Goal: Information Seeking & Learning: Learn about a topic

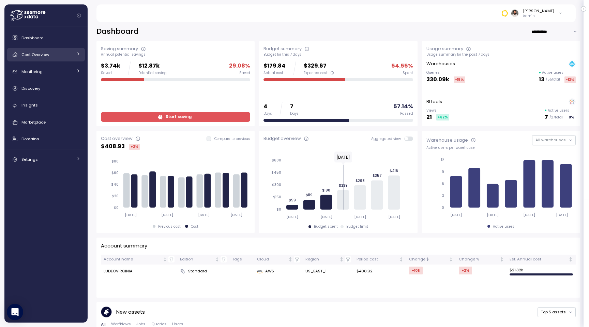
click at [67, 53] on div "Cost Overview" at bounding box center [46, 54] width 51 height 7
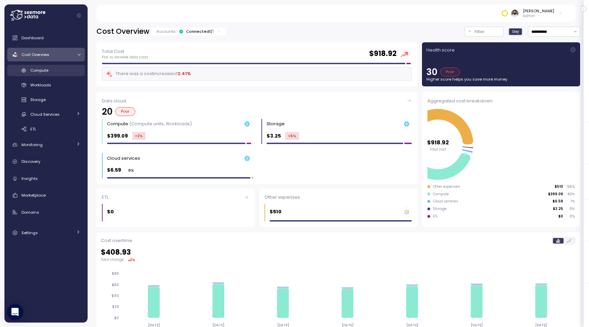
click at [59, 68] on div "Compute" at bounding box center [55, 70] width 50 height 7
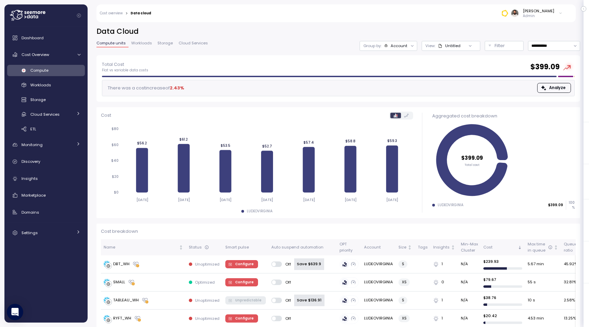
click at [410, 48] on div at bounding box center [413, 46] width 10 height 10
click at [408, 46] on div "Account" at bounding box center [399, 45] width 17 height 5
click at [401, 86] on p "Compute unit" at bounding box center [396, 83] width 27 height 5
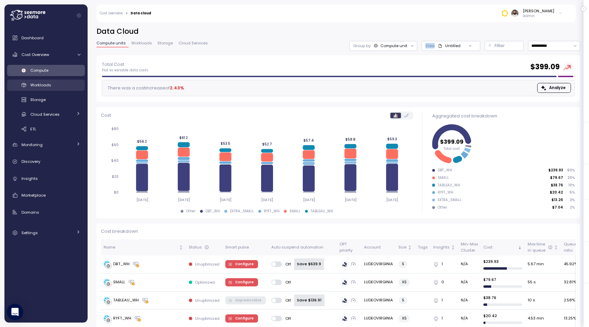
click at [72, 82] on div "Workloads" at bounding box center [55, 85] width 50 height 7
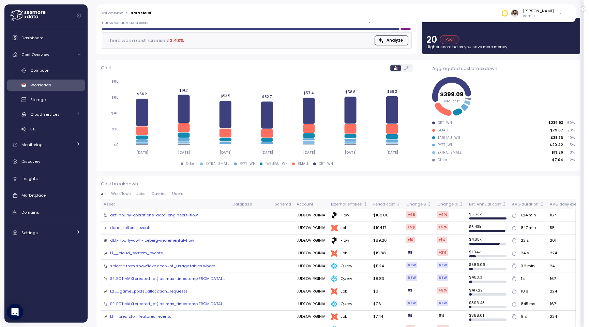
scroll to position [54, 0]
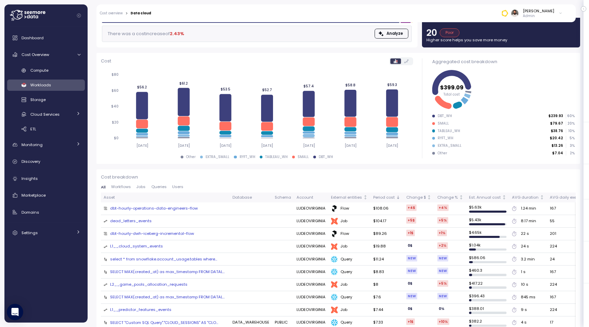
click at [151, 189] on span "Queries" at bounding box center [158, 187] width 15 height 4
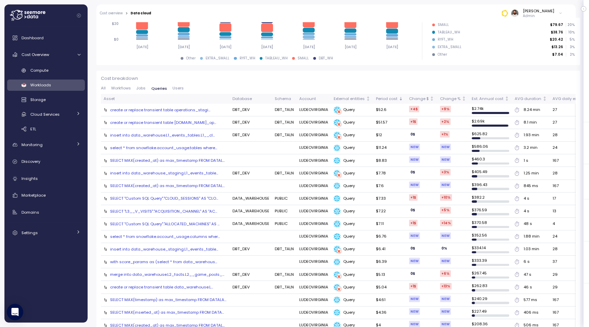
scroll to position [148, 0]
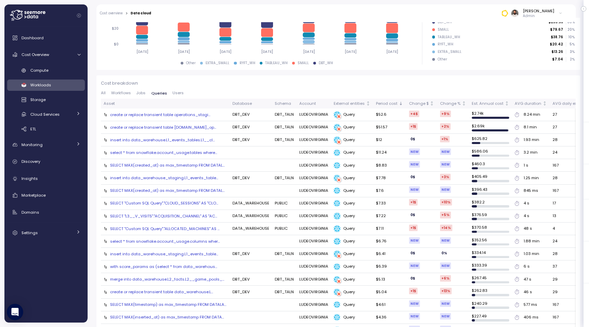
click at [139, 94] on span "Jobs" at bounding box center [140, 93] width 9 height 4
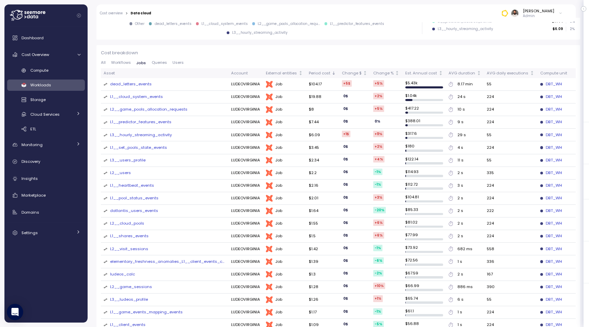
scroll to position [89, 0]
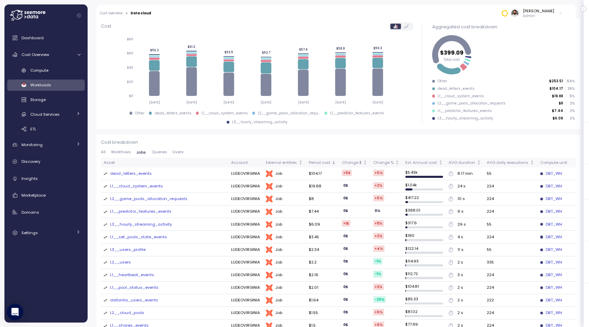
click at [104, 153] on span "All" at bounding box center [103, 152] width 5 height 4
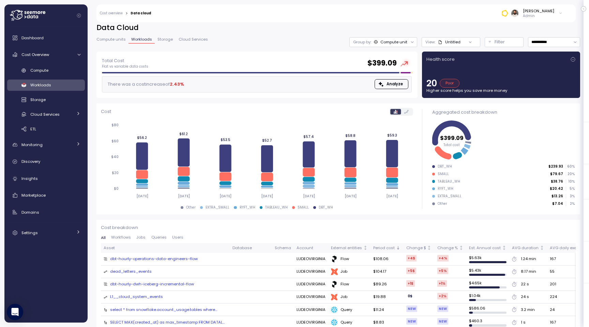
scroll to position [0, 0]
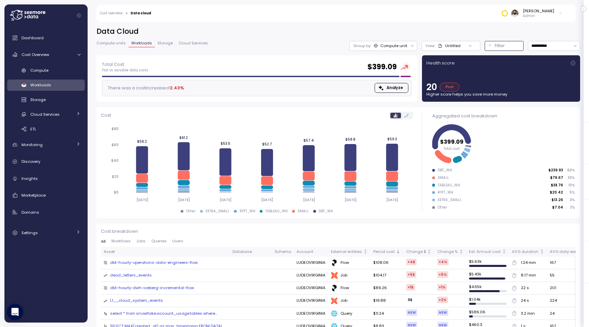
click at [485, 43] on button "Filter" at bounding box center [504, 46] width 39 height 10
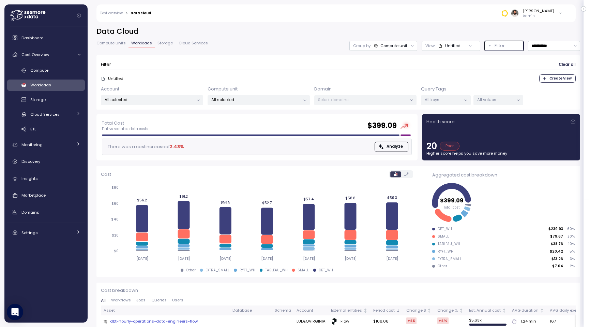
click at [449, 95] on div "All keys" at bounding box center [446, 100] width 50 height 10
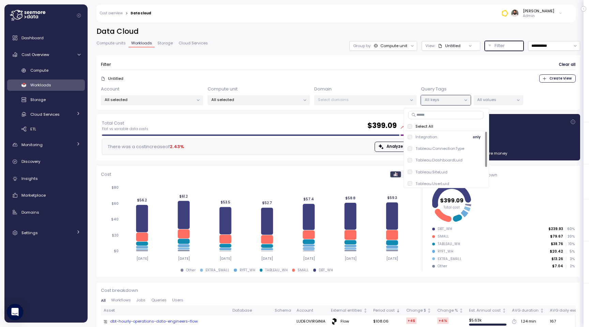
click at [452, 137] on div "Integration only" at bounding box center [446, 137] width 77 height 8
click at [506, 104] on div "All values" at bounding box center [499, 100] width 50 height 10
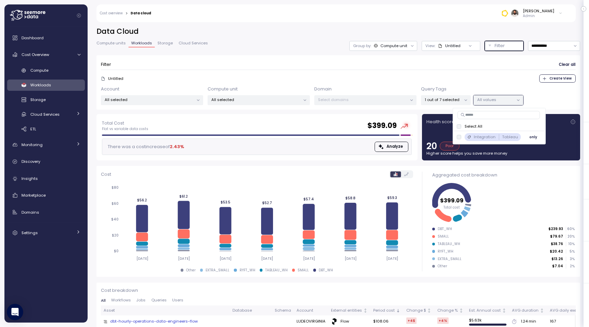
click at [530, 138] on span "only" at bounding box center [534, 137] width 8 height 8
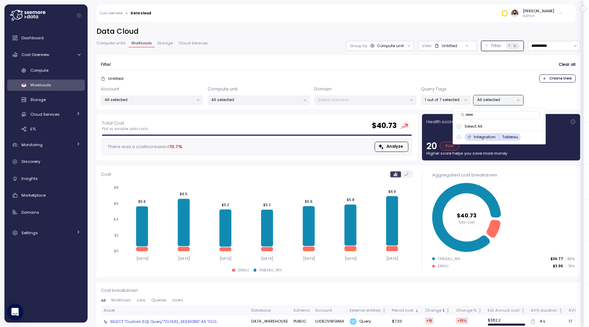
click at [309, 52] on div "**********" at bounding box center [339, 70] width 484 height 87
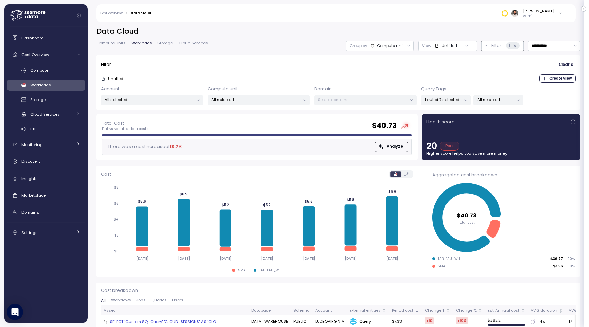
click at [461, 100] on div at bounding box center [466, 100] width 10 height 10
click at [456, 99] on p "1 out of 7 selected" at bounding box center [443, 99] width 36 height 5
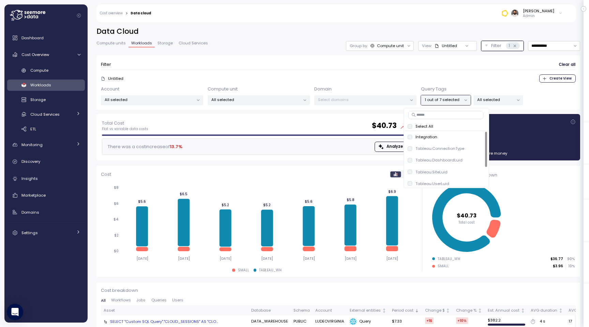
click at [494, 101] on p "All selected" at bounding box center [495, 99] width 36 height 5
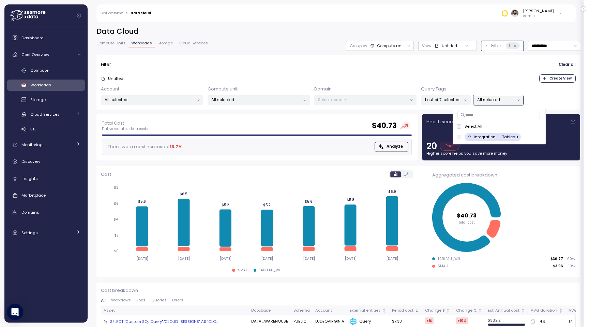
click at [459, 105] on div "1 out of 7 selected" at bounding box center [446, 100] width 50 height 10
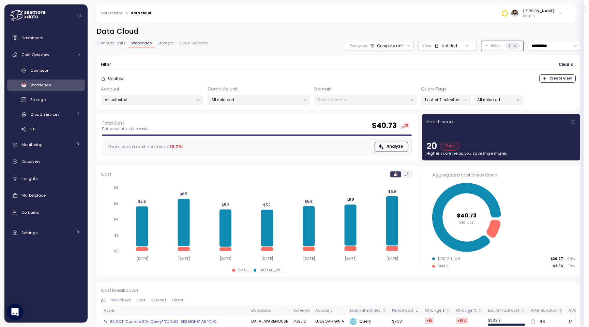
click at [491, 98] on p "All selected" at bounding box center [495, 99] width 36 height 5
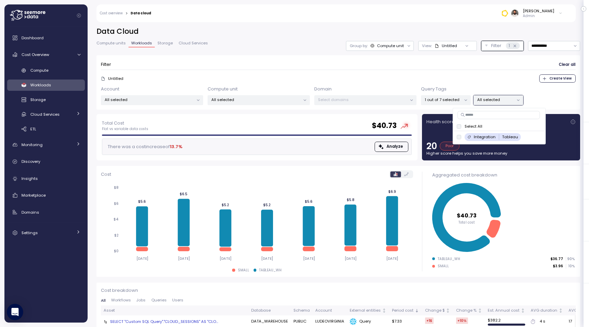
click at [490, 115] on input at bounding box center [499, 115] width 83 height 8
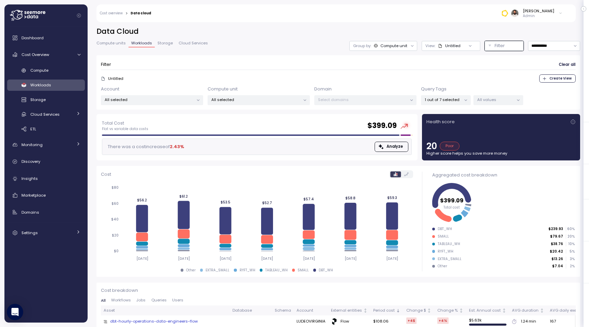
click at [463, 101] on div at bounding box center [466, 100] width 10 height 10
click at [459, 99] on p "1 out of 7 selected" at bounding box center [443, 99] width 36 height 5
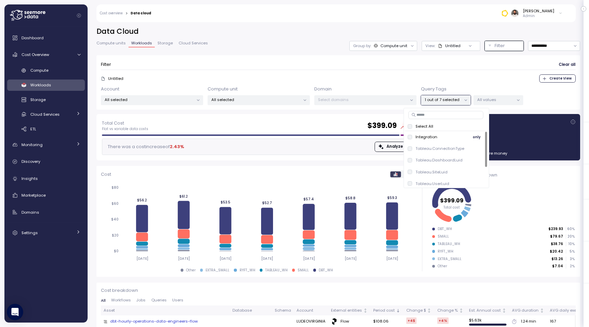
click at [414, 135] on div "Integration" at bounding box center [423, 136] width 30 height 5
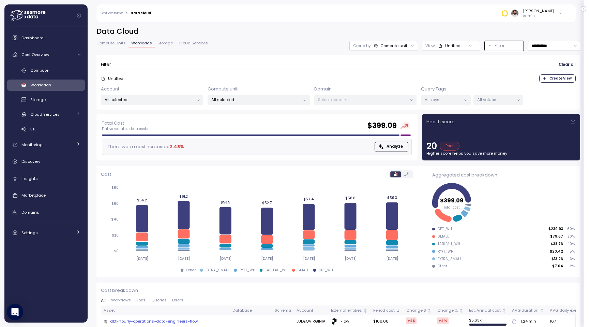
click at [480, 103] on div "All values" at bounding box center [499, 100] width 50 height 10
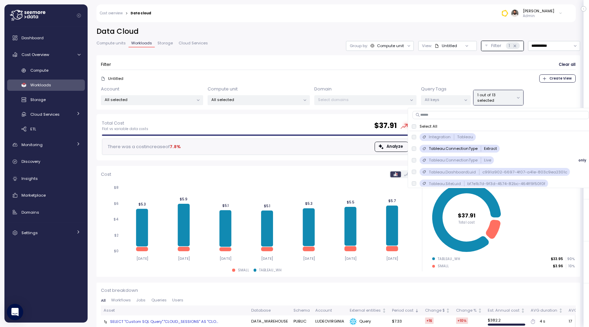
click at [415, 157] on div "Tableau.ConnectionType Live" at bounding box center [453, 160] width 82 height 8
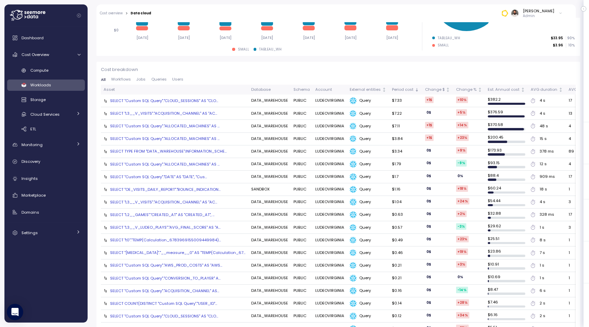
scroll to position [189, 0]
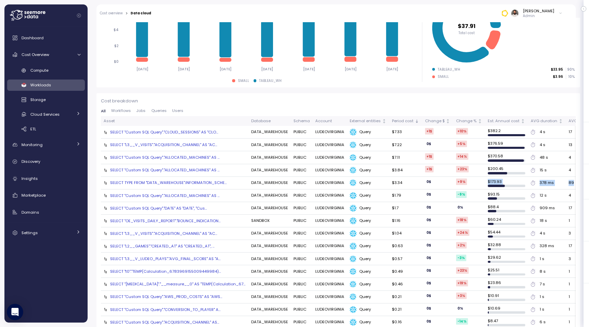
drag, startPoint x: 553, startPoint y: 181, endPoint x: 446, endPoint y: 180, distance: 106.1
click at [448, 181] on tr "SELECT TYPE FROM "DATA_WAREHOUSE".INFORMATION_SCHE... DATA_WAREHOUSE PUBLIC LUD…" at bounding box center [392, 183] width 582 height 13
click at [195, 180] on div "SELECT TYPE FROM "DATA_WAREHOUSE".INFORMATION_SCHE..." at bounding box center [168, 182] width 117 height 5
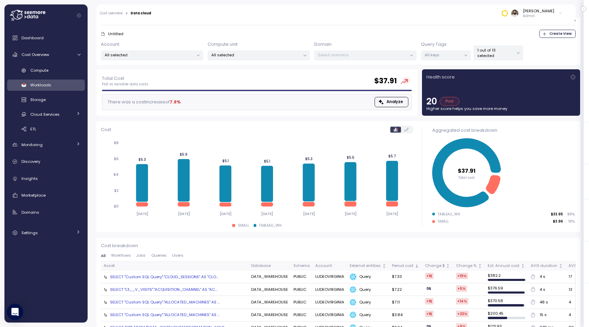
scroll to position [0, 0]
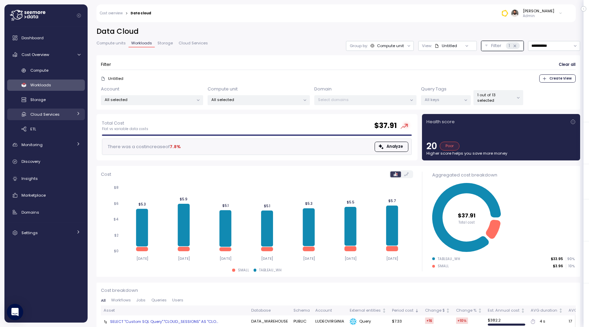
click at [72, 115] on div "Cloud Services" at bounding box center [51, 114] width 42 height 7
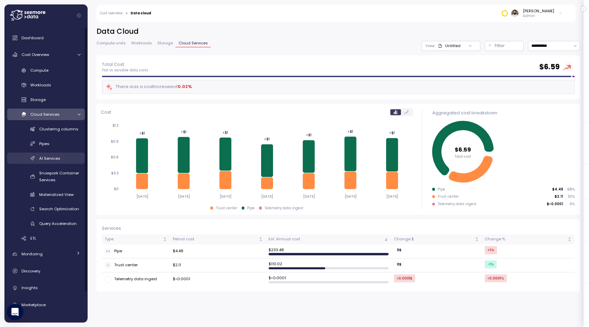
click at [68, 157] on div "AI Services" at bounding box center [59, 158] width 41 height 7
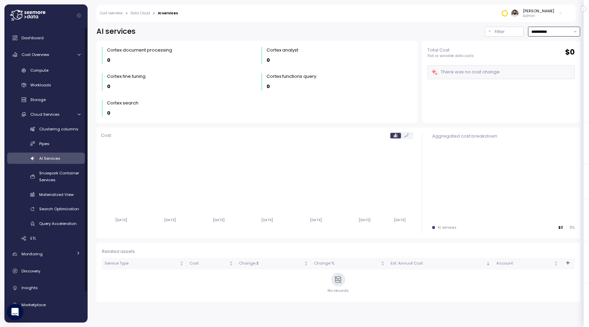
click at [538, 36] on input "**********" at bounding box center [554, 32] width 52 height 10
click at [540, 82] on span "Last 30 days" at bounding box center [544, 83] width 25 height 6
type input "**********"
click at [50, 72] on div "Compute" at bounding box center [55, 70] width 50 height 7
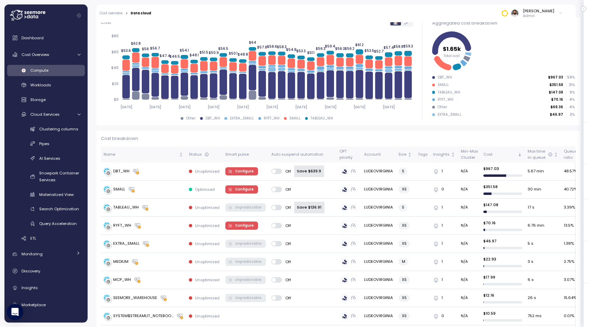
scroll to position [94, 0]
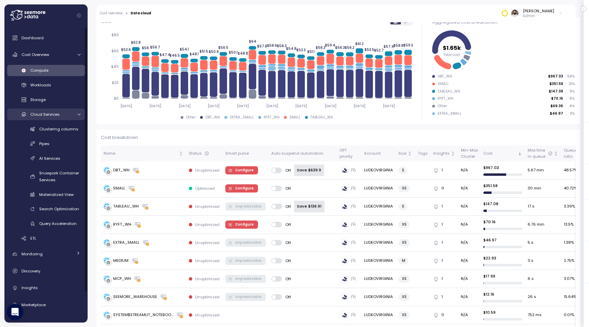
click at [68, 113] on div "Cloud Services" at bounding box center [51, 114] width 42 height 7
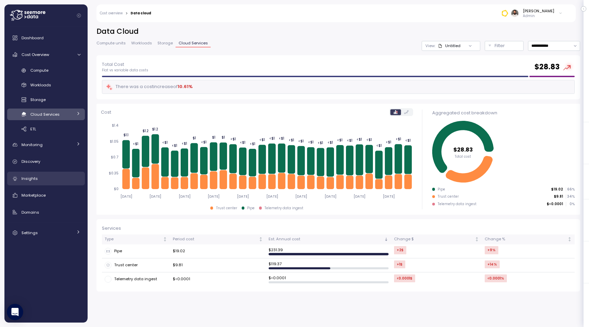
click at [68, 180] on div "Insights" at bounding box center [50, 178] width 59 height 7
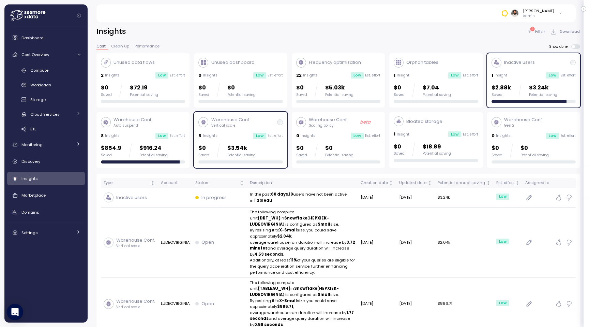
click at [243, 133] on div "5 Insights Low Est. effort" at bounding box center [241, 135] width 84 height 7
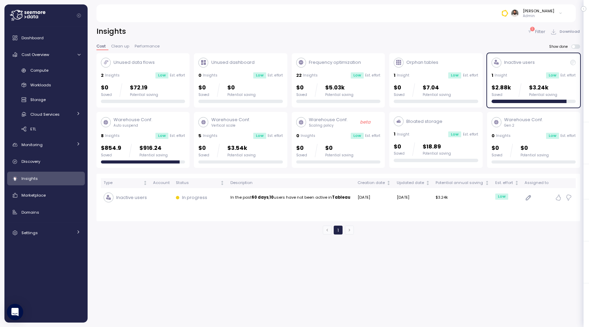
click at [433, 135] on div "1 Insight Low Est. effort" at bounding box center [436, 134] width 84 height 7
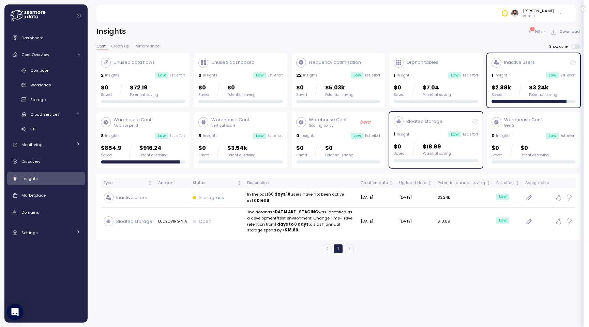
click at [521, 82] on div "Inactive users 1 Insight Low Est. effort $2.88k Saved $3.24k Potential saving" at bounding box center [534, 81] width 84 height 46
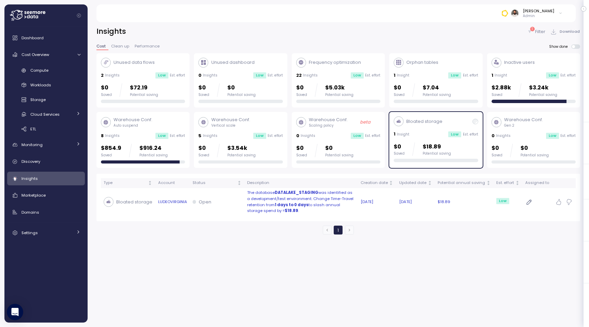
click at [343, 209] on p "The database DATALAKE_STAGING was identified as a development/test environment.…" at bounding box center [301, 202] width 108 height 24
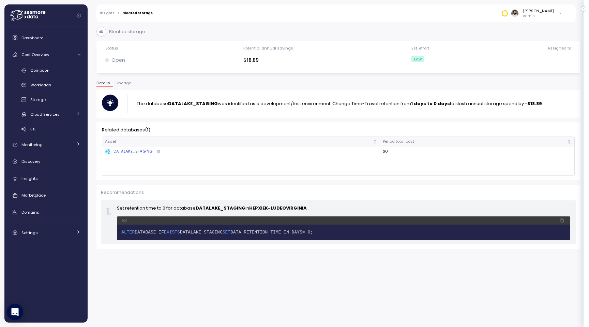
click at [224, 235] on pre "1 ALTER DATABASE IF EXISTS DATALAKE_STAGING SET DATA_RETENTION_TIME_IN_DAYS = 0…" at bounding box center [344, 232] width 454 height 16
click at [224, 234] on span "1 ALTER DATABASE IF EXISTS DATALAKE_STAGING SET DATA_RETENTION_TIME_IN_DAYS = 0…" at bounding box center [343, 232] width 445 height 7
click at [157, 151] on icon at bounding box center [159, 151] width 4 height 4
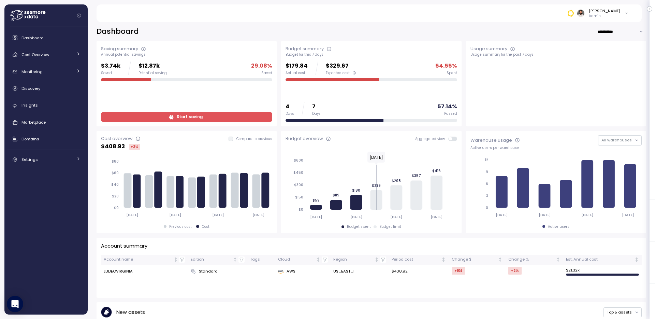
click at [55, 47] on div "Dashboard Cost Overview Compute Workloads Storage Cloud Services Clustering col…" at bounding box center [46, 98] width 78 height 135
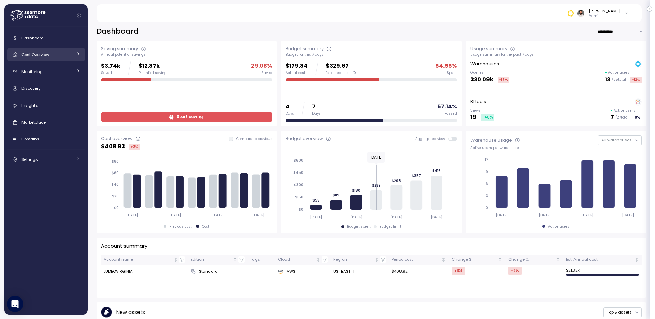
click at [55, 54] on div "Cost Overview" at bounding box center [46, 54] width 51 height 7
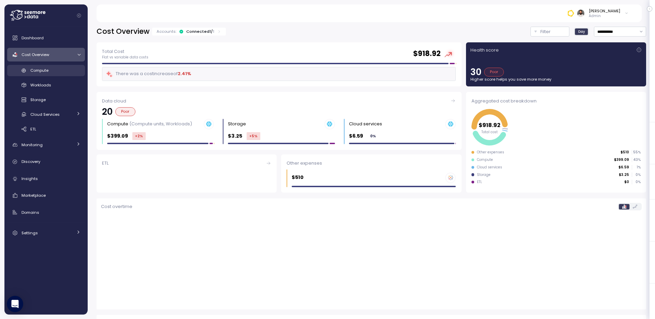
click at [62, 70] on div "Compute" at bounding box center [55, 70] width 50 height 7
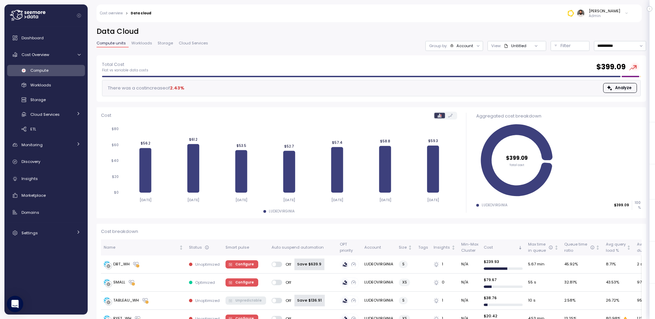
click at [471, 53] on div "**********" at bounding box center [371, 41] width 549 height 29
click at [471, 48] on div "Group by: Account" at bounding box center [454, 46] width 58 height 10
click at [462, 82] on p "Compute unit" at bounding box center [460, 83] width 27 height 5
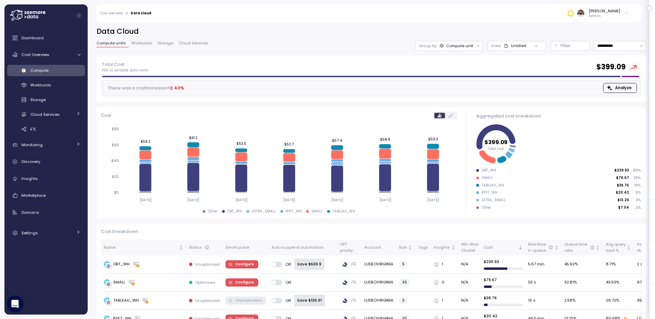
click at [137, 42] on span "Workloads" at bounding box center [141, 43] width 21 height 4
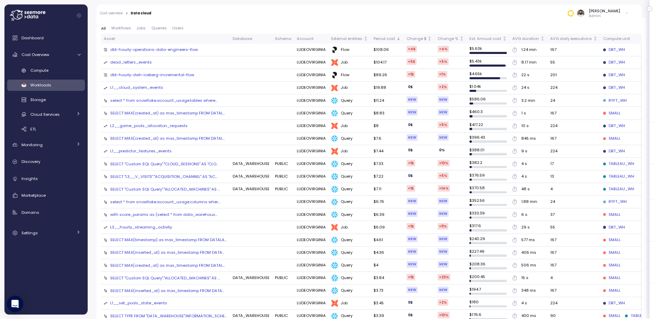
scroll to position [189, 0]
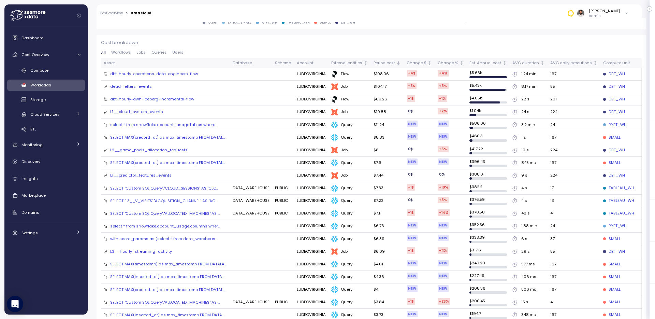
click at [120, 52] on span "Workflows" at bounding box center [121, 52] width 20 height 4
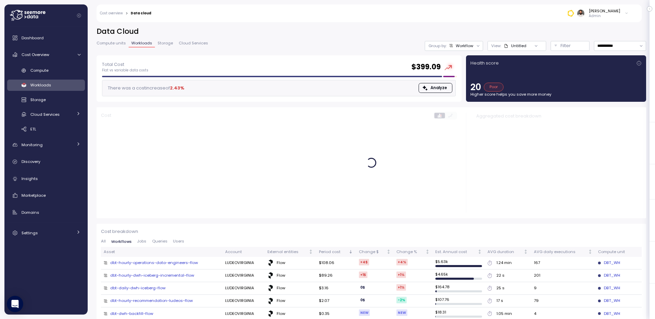
scroll to position [10, 0]
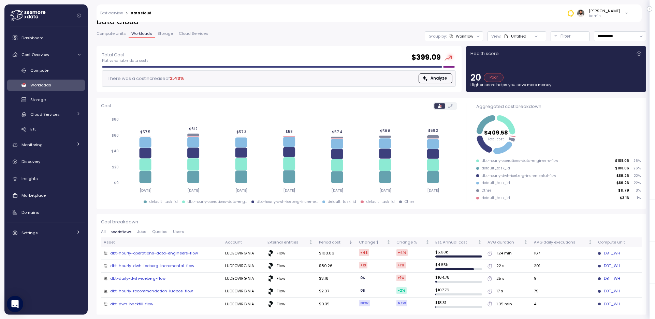
click at [155, 231] on span "Queries" at bounding box center [159, 232] width 15 height 4
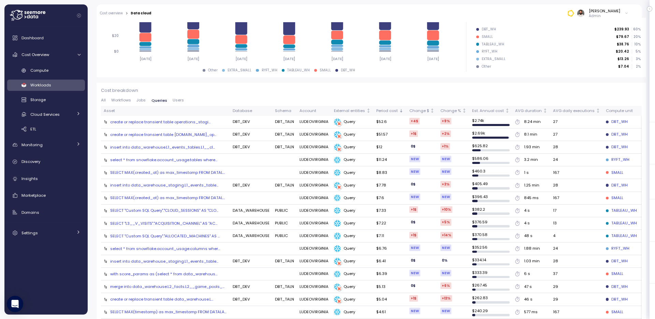
scroll to position [142, 0]
click at [142, 101] on span "Jobs" at bounding box center [140, 100] width 9 height 4
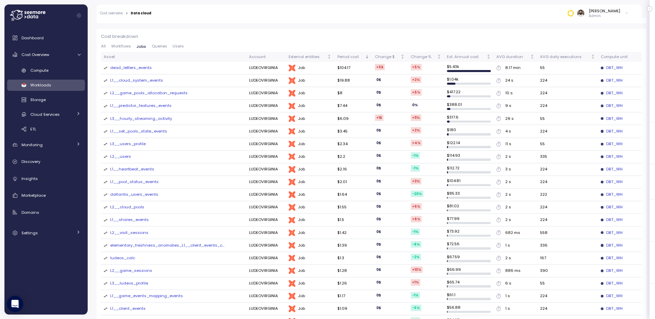
scroll to position [194, 0]
click at [144, 65] on div "dead_letters_events" at bounding box center [131, 68] width 42 height 6
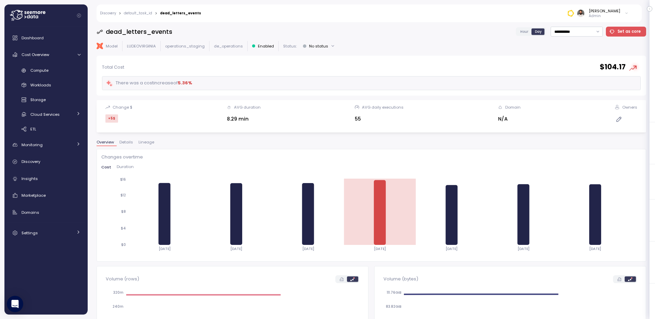
click at [150, 143] on span "Lineage" at bounding box center [146, 142] width 16 height 4
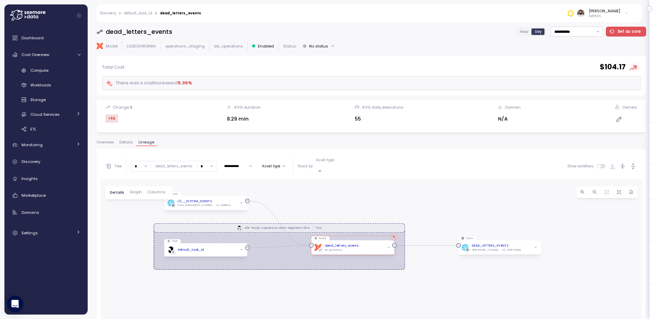
drag, startPoint x: 277, startPoint y: 270, endPoint x: 294, endPoint y: 200, distance: 72.0
click at [294, 200] on div "dbt-hourly-operations-data-engineers-flow Flow View L0__SYSTEM_EVENTS DATA_WARE…" at bounding box center [371, 312] width 541 height 266
click at [361, 242] on div "dbt dead_letters_events de_operations" at bounding box center [354, 246] width 77 height 8
click at [631, 163] on icon "button" at bounding box center [633, 166] width 7 height 7
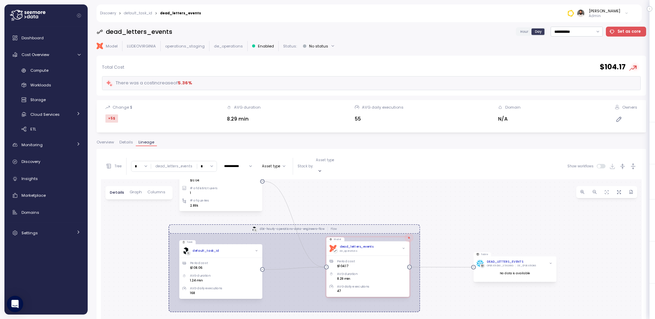
drag, startPoint x: 439, startPoint y: 261, endPoint x: 453, endPoint y: 221, distance: 42.2
click at [453, 221] on div "dbt-hourly-operations-data-engineers-flow Flow View L0__SYSTEM_EVENTS DATA_WARE…" at bounding box center [371, 312] width 541 height 266
click at [53, 114] on span "Cloud Services" at bounding box center [44, 114] width 29 height 5
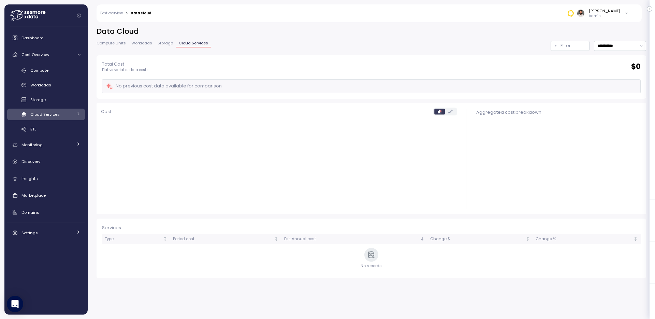
click at [53, 114] on span "Cloud Services" at bounding box center [44, 114] width 29 height 5
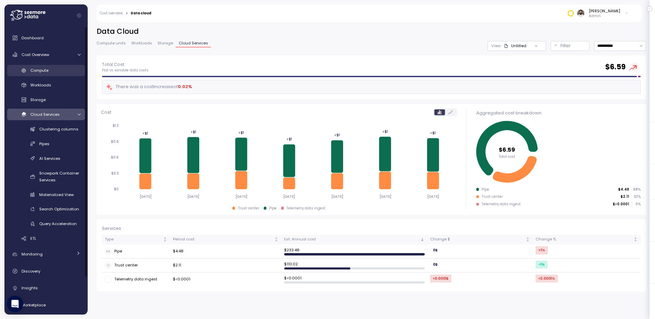
click at [59, 70] on div "Compute" at bounding box center [55, 70] width 50 height 7
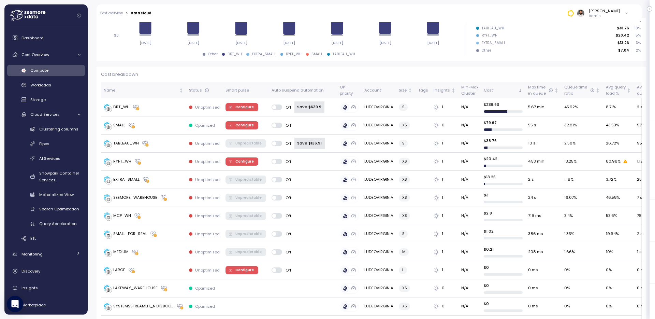
scroll to position [158, 0]
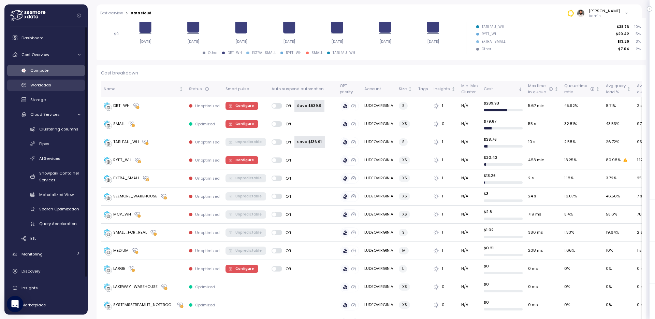
click at [60, 85] on div "Workloads" at bounding box center [55, 85] width 50 height 7
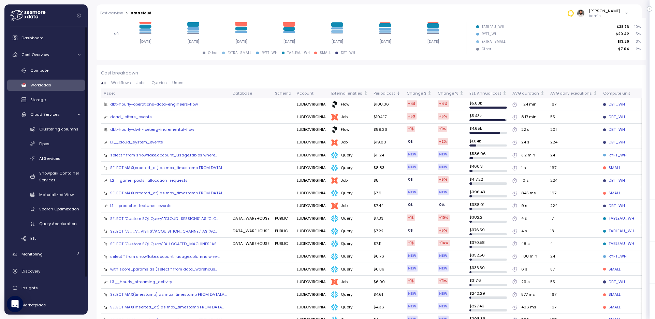
scroll to position [148, 0]
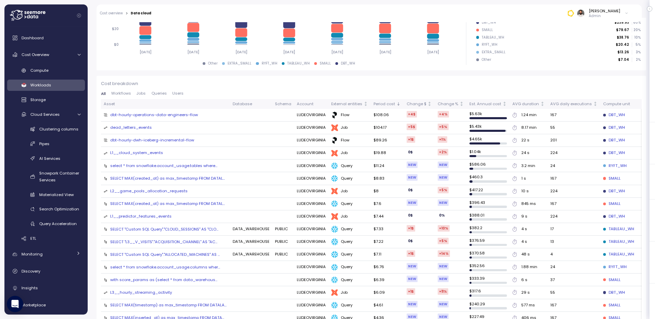
click at [127, 94] on span "Workflows" at bounding box center [121, 93] width 20 height 4
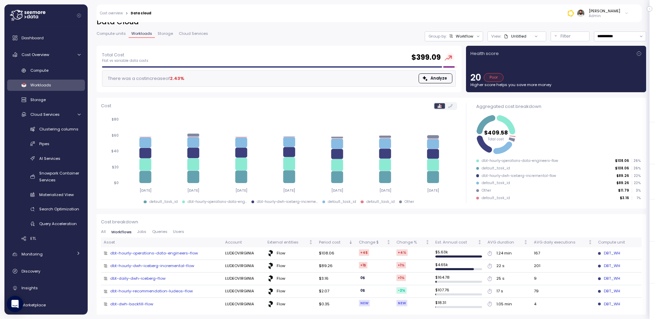
scroll to position [10, 0]
click at [144, 232] on span "Jobs" at bounding box center [141, 232] width 9 height 4
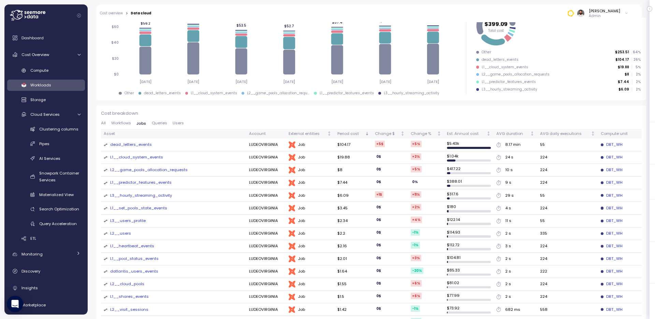
scroll to position [117, 0]
click at [163, 124] on span "Queries" at bounding box center [159, 124] width 15 height 4
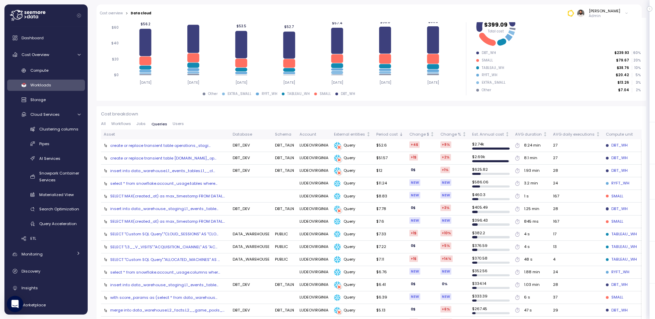
click at [144, 124] on span "Jobs" at bounding box center [140, 124] width 9 height 4
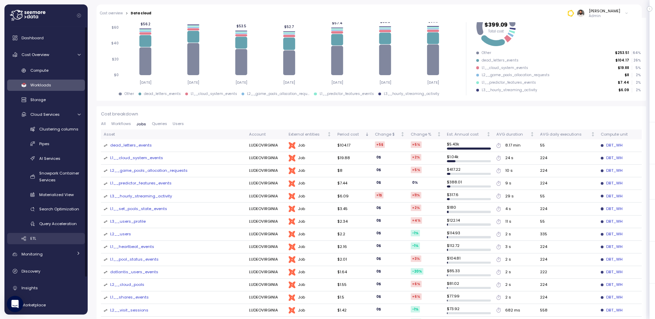
click at [45, 234] on link "ETL" at bounding box center [46, 238] width 78 height 11
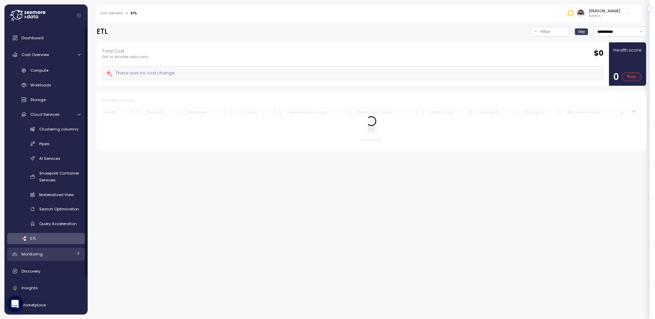
click at [45, 251] on div "Monitoring" at bounding box center [46, 253] width 51 height 7
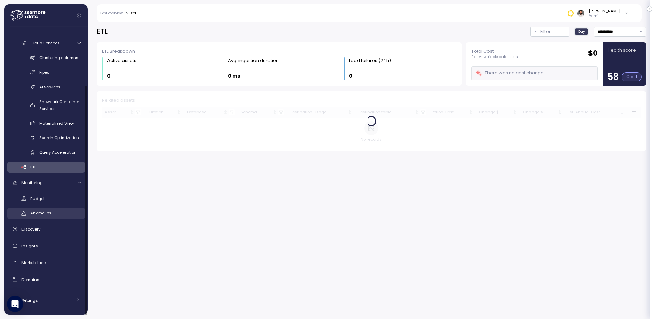
click at [54, 210] on div "Anomalies" at bounding box center [55, 212] width 50 height 7
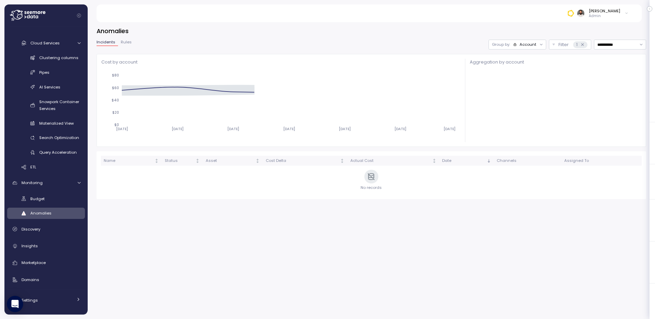
click at [526, 40] on div "Group by: Account" at bounding box center [517, 45] width 58 height 10
click at [530, 44] on div "Account" at bounding box center [527, 44] width 17 height 5
click at [530, 46] on div "Account" at bounding box center [527, 44] width 17 height 5
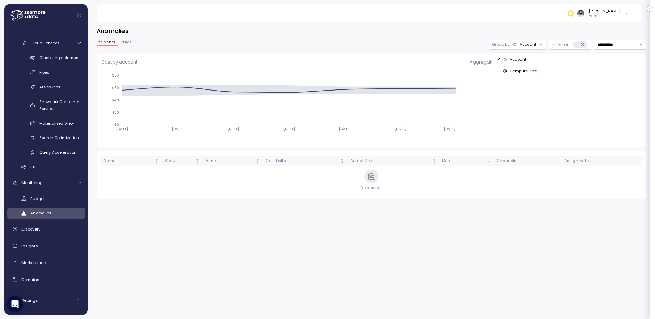
click at [529, 73] on p "Compute unit" at bounding box center [523, 70] width 27 height 5
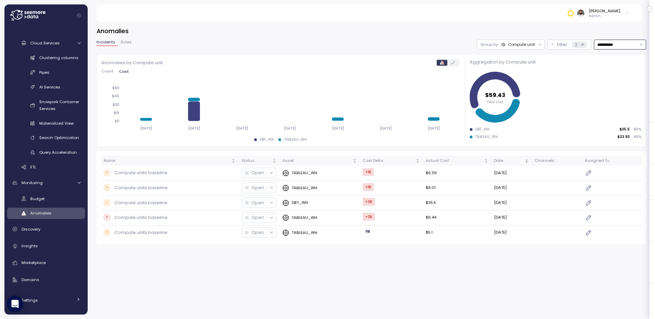
click at [617, 46] on input "**********" at bounding box center [620, 45] width 52 height 10
click at [617, 96] on span "Last 30 days" at bounding box center [609, 96] width 25 height 6
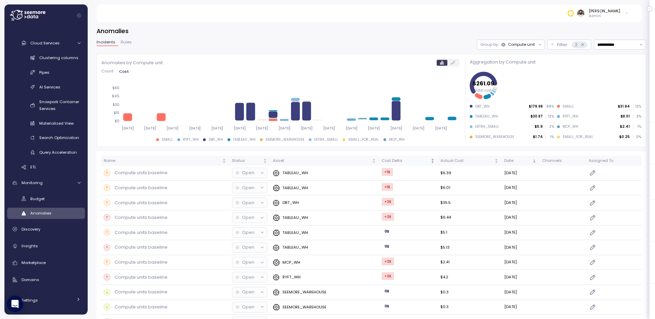
click at [406, 162] on div "Cost Delta" at bounding box center [405, 161] width 47 height 6
click at [581, 46] on icon at bounding box center [582, 44] width 4 height 4
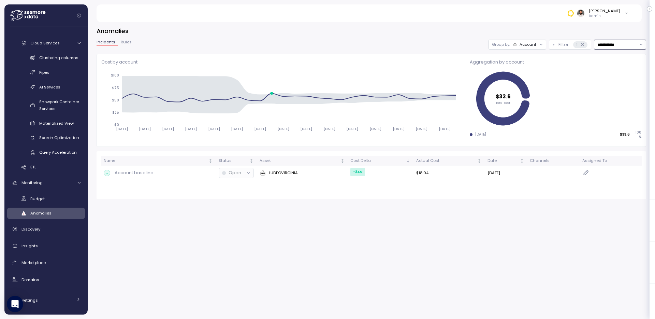
click at [612, 44] on input "**********" at bounding box center [620, 45] width 52 height 10
click at [612, 79] on span "Last 7 days" at bounding box center [608, 77] width 22 height 6
type input "**********"
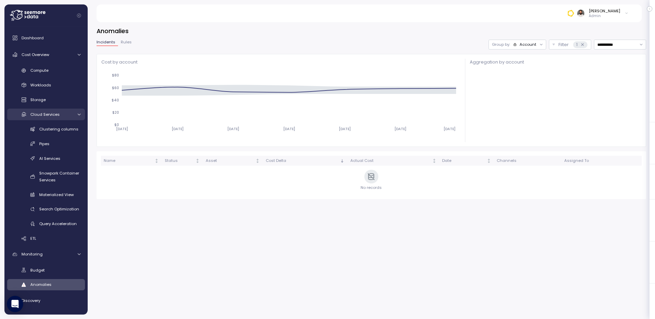
click at [56, 113] on span "Cloud Services" at bounding box center [44, 114] width 29 height 5
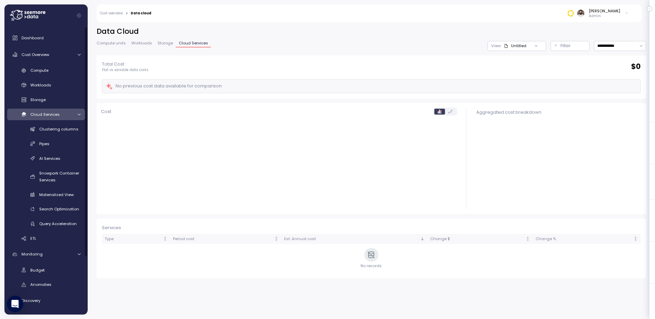
click at [56, 113] on span "Cloud Services" at bounding box center [44, 114] width 29 height 5
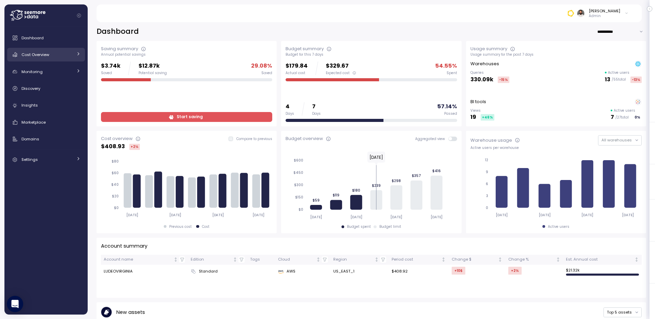
click at [41, 60] on link "Cost Overview" at bounding box center [46, 55] width 78 height 14
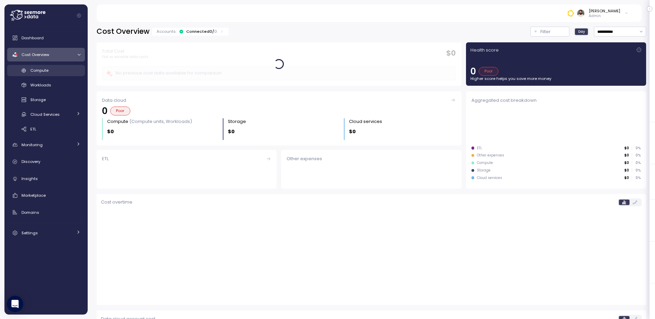
click at [43, 71] on span "Compute" at bounding box center [39, 70] width 18 height 5
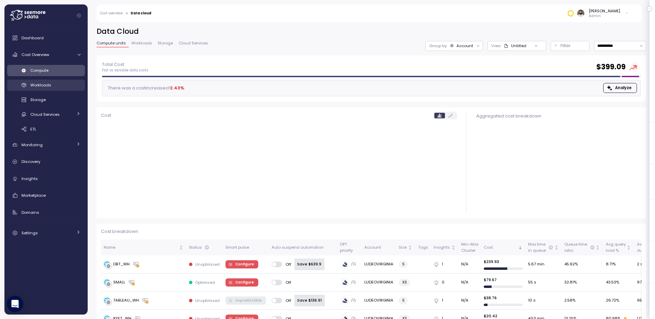
click at [48, 85] on span "Workloads" at bounding box center [40, 84] width 21 height 5
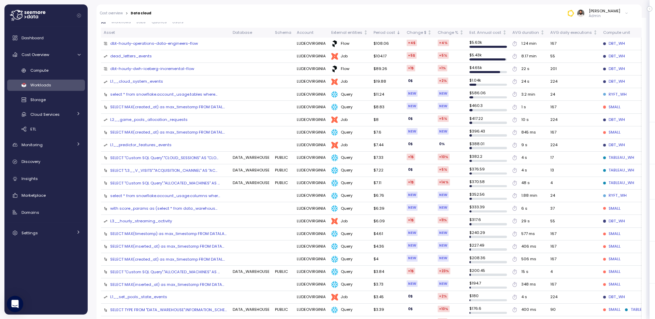
scroll to position [84, 0]
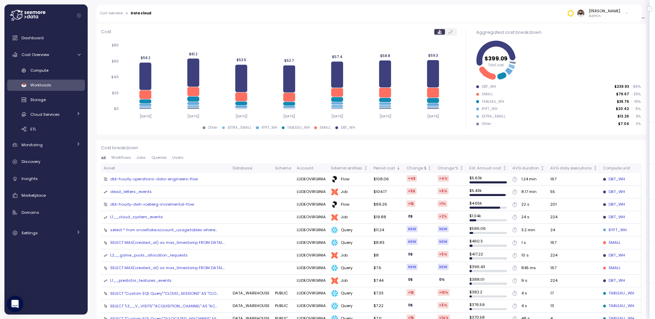
click at [129, 159] on span "Workflows" at bounding box center [121, 158] width 20 height 4
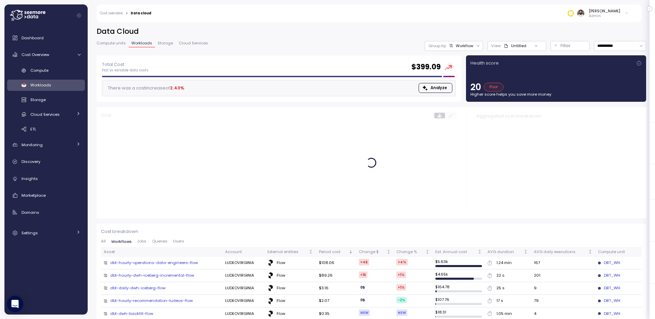
scroll to position [10, 0]
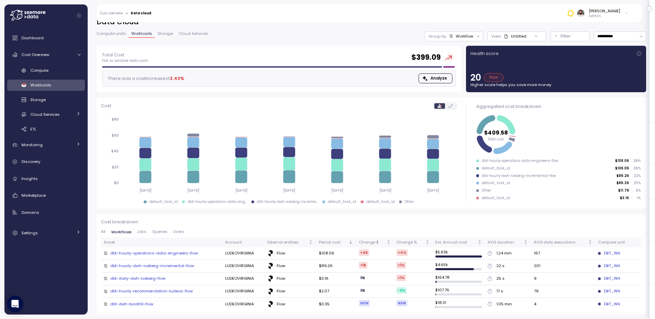
click at [139, 229] on div "Cost breakdown All Workflows Jobs Queries Users Asset Account External entities…" at bounding box center [371, 263] width 541 height 91
click at [139, 232] on span "Jobs" at bounding box center [141, 232] width 9 height 4
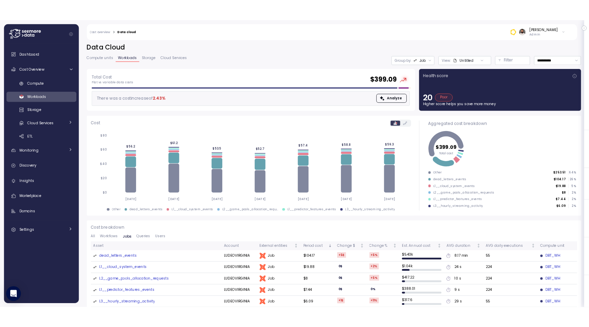
scroll to position [0, 0]
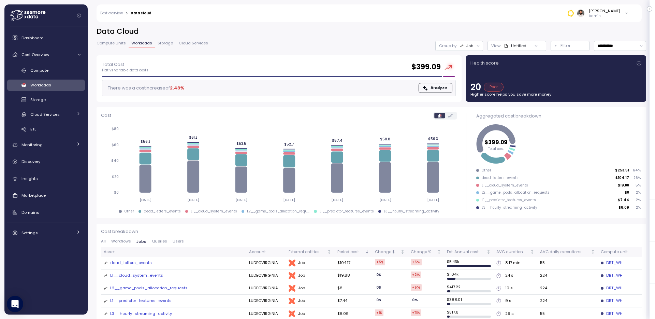
click at [523, 47] on div "Untitled" at bounding box center [515, 45] width 23 height 5
click at [572, 50] on button "Filter" at bounding box center [569, 46] width 39 height 10
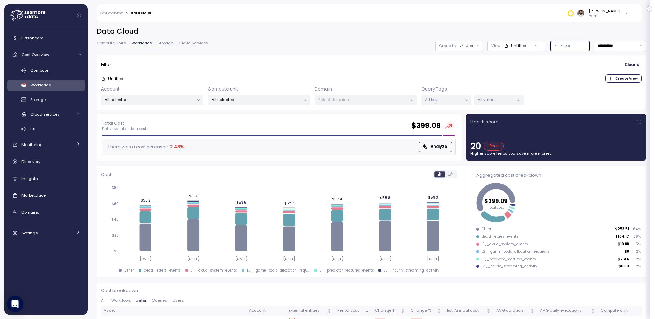
click at [456, 100] on p "All keys" at bounding box center [443, 99] width 36 height 5
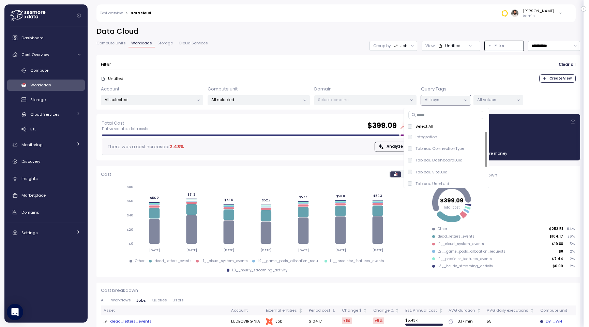
click at [158, 45] on span "Storage" at bounding box center [165, 43] width 15 height 4
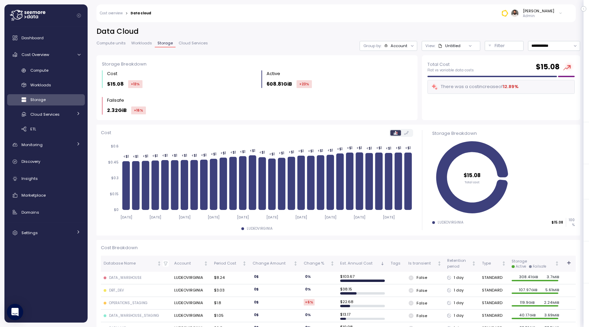
click at [143, 43] on span "Workloads" at bounding box center [141, 43] width 21 height 4
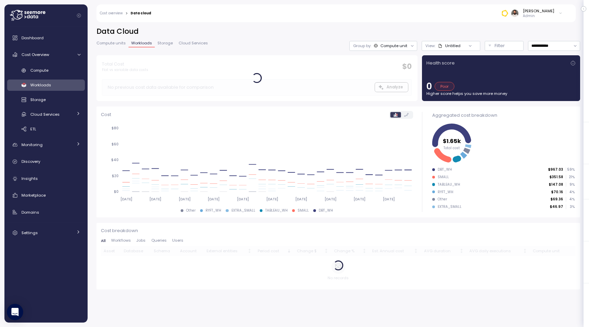
click at [121, 41] on span "Compute units" at bounding box center [111, 43] width 29 height 4
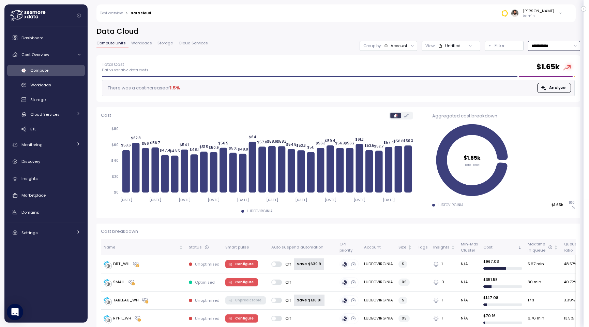
click at [551, 48] on input "**********" at bounding box center [554, 46] width 52 height 10
click at [549, 104] on span "Last 6 months" at bounding box center [546, 106] width 28 height 6
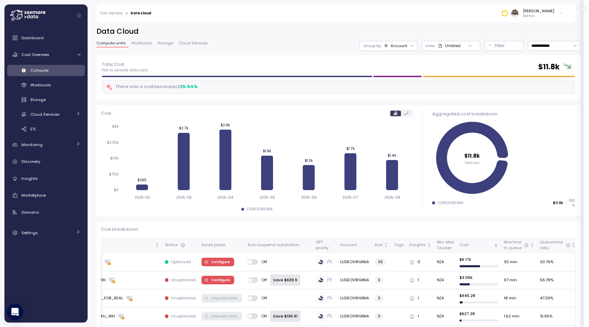
click at [561, 52] on div "**********" at bounding box center [339, 41] width 484 height 29
click at [561, 45] on input "**********" at bounding box center [554, 46] width 52 height 10
click at [557, 82] on div "Last 7 days" at bounding box center [554, 78] width 50 height 9
type input "**********"
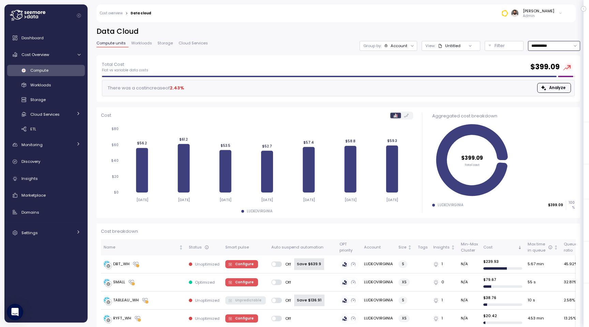
click at [397, 48] on div "Account" at bounding box center [399, 45] width 17 height 5
click at [397, 77] on div "Domain" at bounding box center [389, 73] width 46 height 12
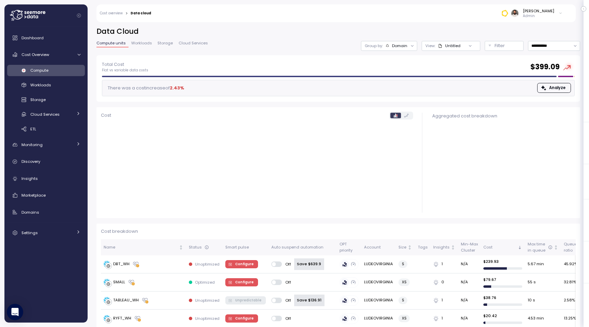
click at [400, 52] on div "**********" at bounding box center [339, 41] width 484 height 29
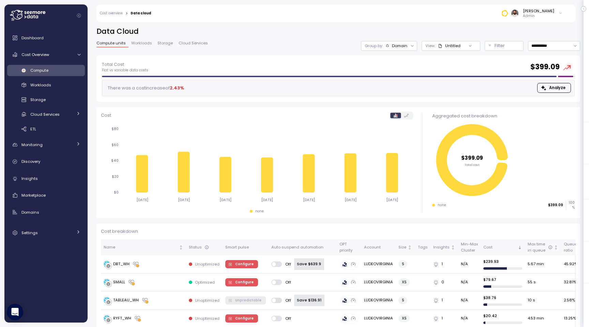
click at [400, 46] on div "Domain" at bounding box center [399, 45] width 15 height 5
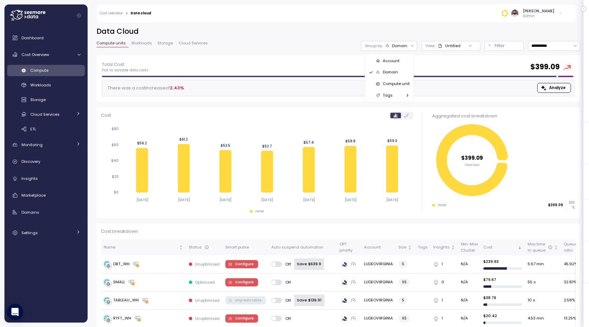
click at [399, 85] on p "Compute unit" at bounding box center [396, 83] width 27 height 5
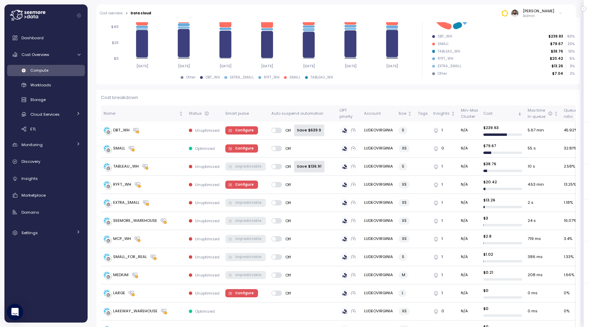
scroll to position [132, 0]
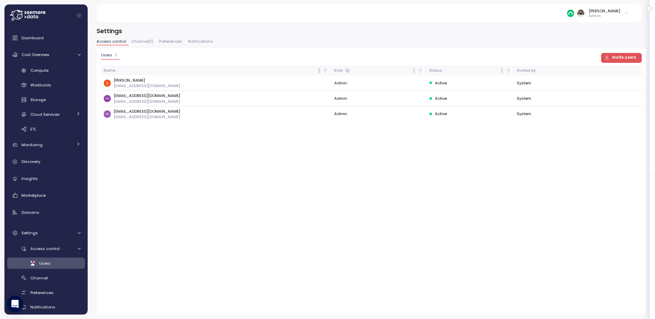
click at [147, 43] on span "Channel ( 1 )" at bounding box center [142, 42] width 22 height 4
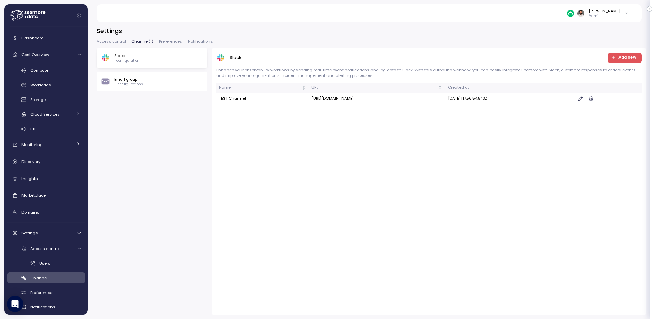
click at [162, 42] on span "Preferences" at bounding box center [170, 42] width 23 height 4
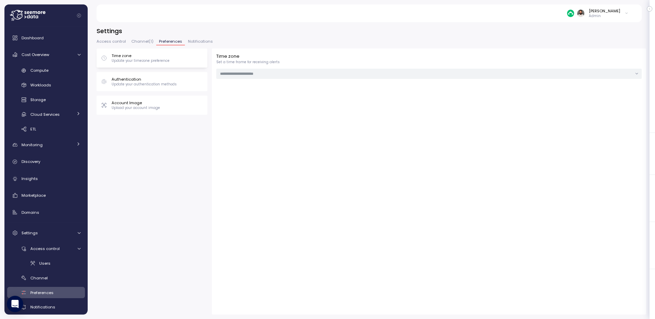
type input "**********"
click at [187, 45] on button "Notifications" at bounding box center [200, 43] width 30 height 6
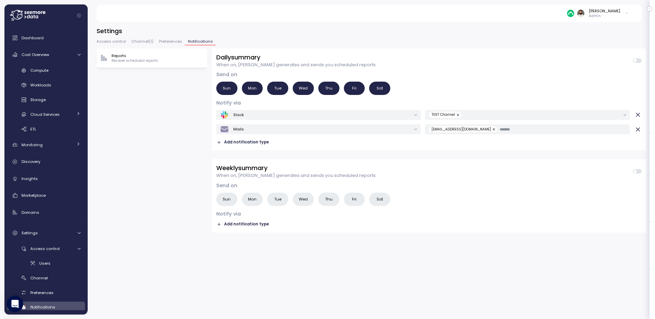
click at [105, 43] on span "Access control" at bounding box center [111, 42] width 29 height 4
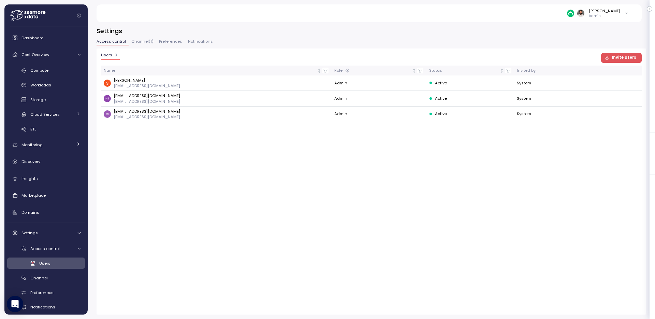
click at [200, 40] on span "Notifications" at bounding box center [200, 42] width 25 height 4
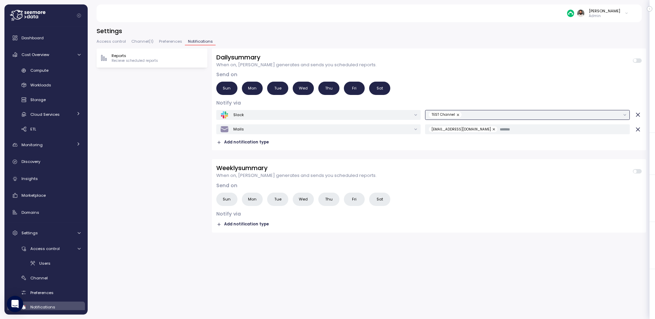
click at [505, 114] on input "text" at bounding box center [542, 115] width 156 height 6
click at [50, 71] on div "Compute" at bounding box center [55, 70] width 50 height 7
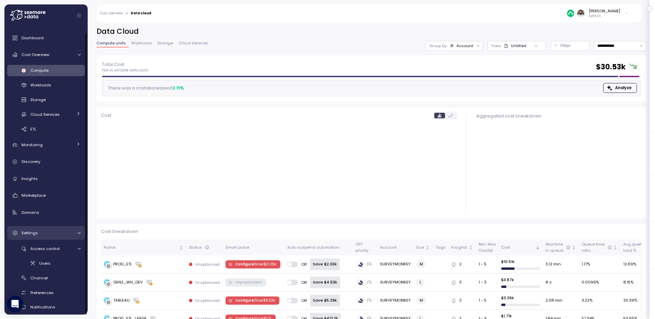
scroll to position [6, 0]
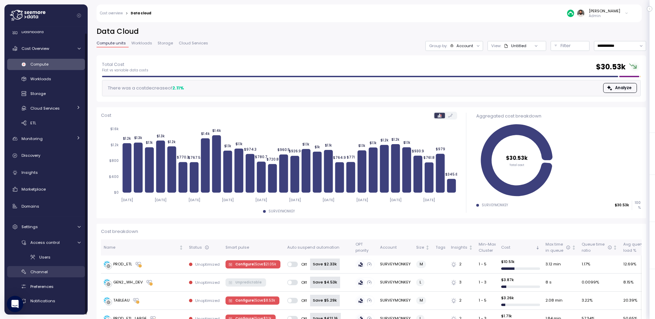
click at [49, 273] on div "Channel" at bounding box center [55, 271] width 50 height 7
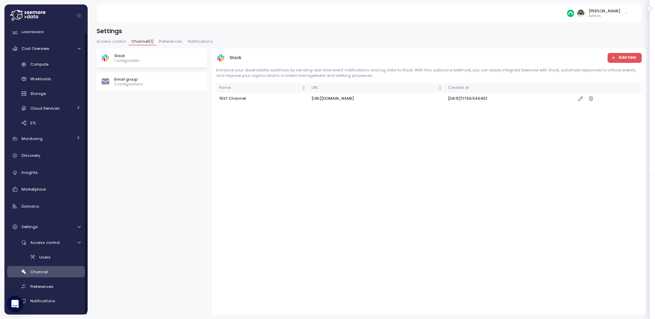
click at [68, 249] on div "Access control Users Channel Preferences Notifications" at bounding box center [46, 271] width 78 height 70
click at [65, 257] on div "Users" at bounding box center [59, 256] width 41 height 7
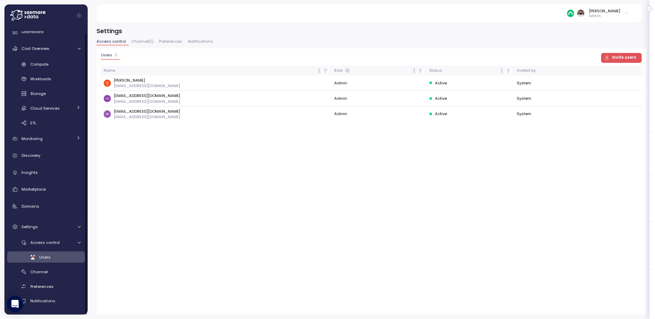
click at [68, 249] on div "Access control Users Channel Preferences Notifications" at bounding box center [46, 271] width 78 height 70
click at [55, 279] on div "Access control Users Channel Preferences Notifications" at bounding box center [46, 271] width 78 height 70
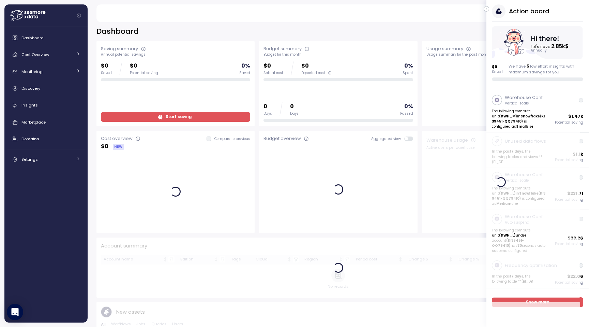
click at [487, 9] on icon "button" at bounding box center [486, 9] width 3 height 8
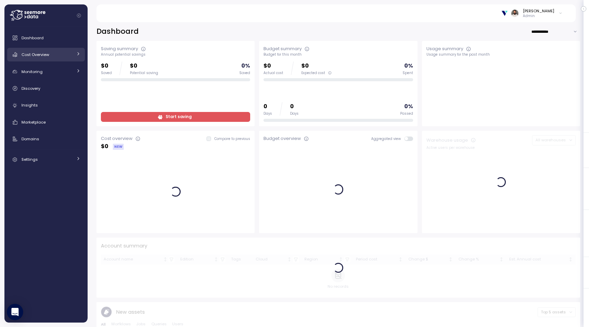
click at [71, 57] on div "Cost Overview" at bounding box center [46, 54] width 51 height 7
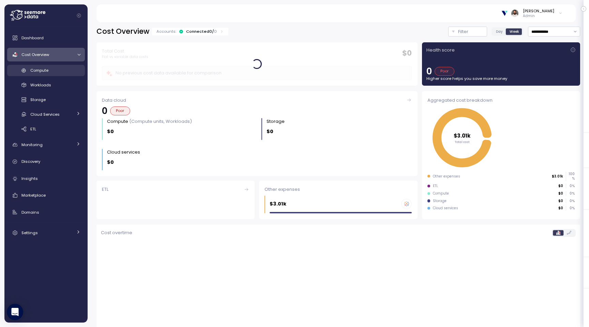
click at [72, 69] on div "Compute" at bounding box center [55, 70] width 50 height 7
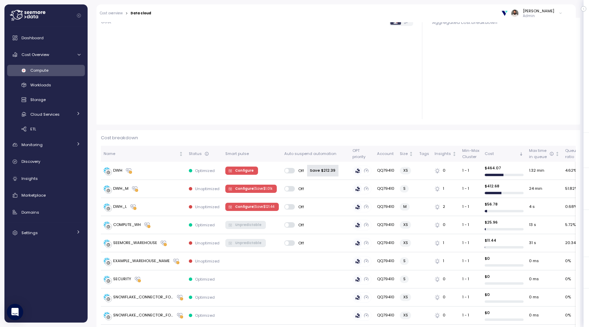
scroll to position [116, 0]
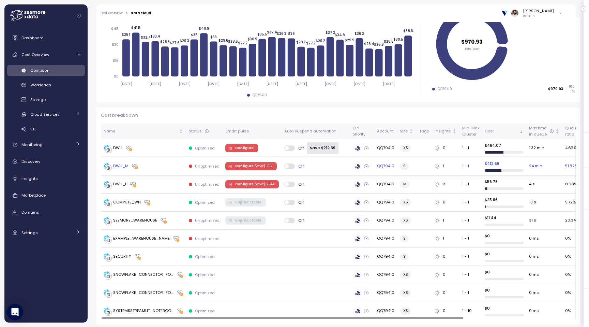
click at [160, 167] on div "DWH_M" at bounding box center [144, 166] width 80 height 7
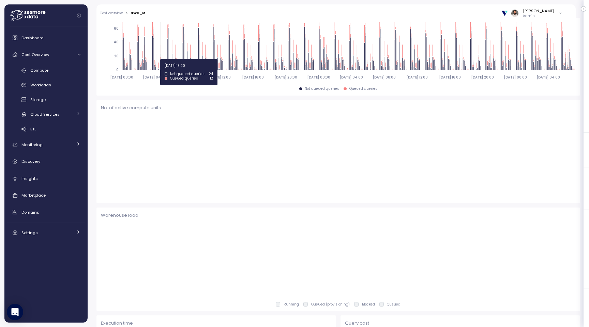
scroll to position [7, 0]
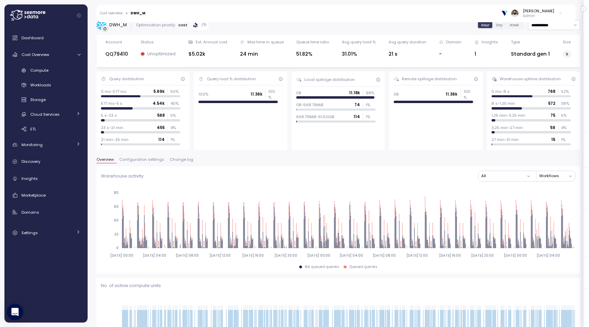
click at [180, 159] on span "Change log" at bounding box center [182, 160] width 24 height 4
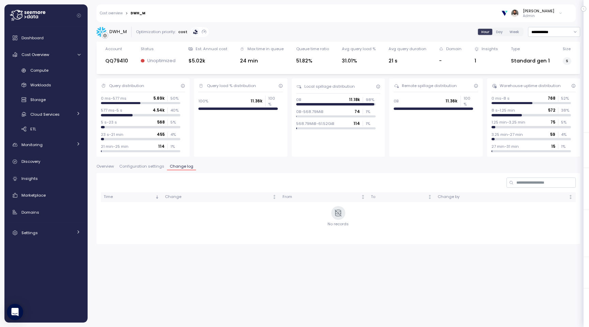
click at [148, 166] on span "Configuration settings" at bounding box center [141, 166] width 45 height 4
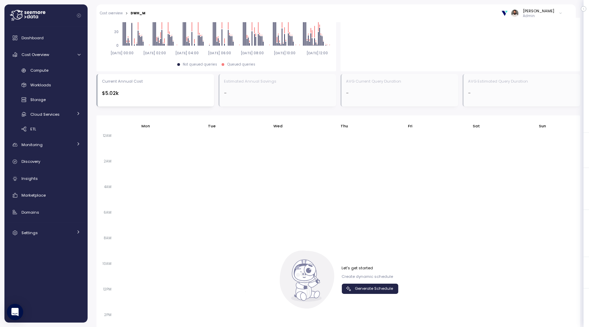
scroll to position [455, 0]
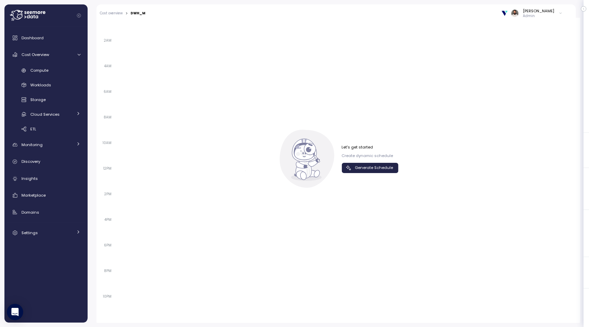
click at [379, 167] on span "Generate Schedule" at bounding box center [374, 167] width 38 height 9
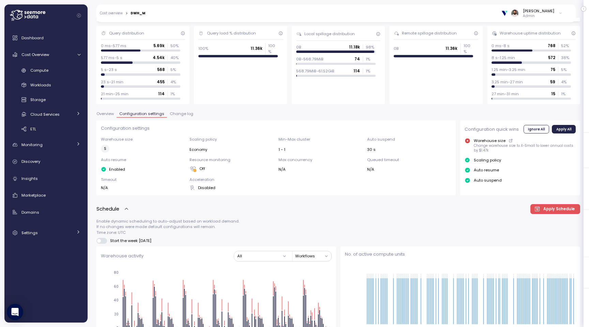
scroll to position [0, 0]
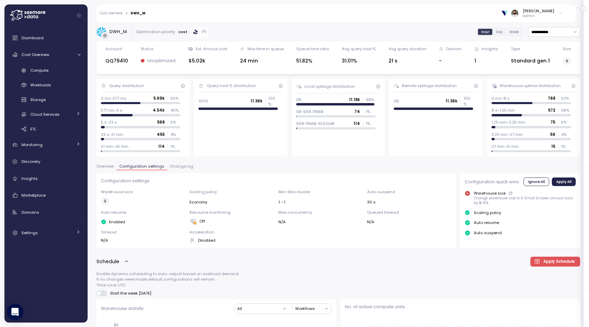
click at [106, 167] on span "Overview" at bounding box center [105, 166] width 17 height 4
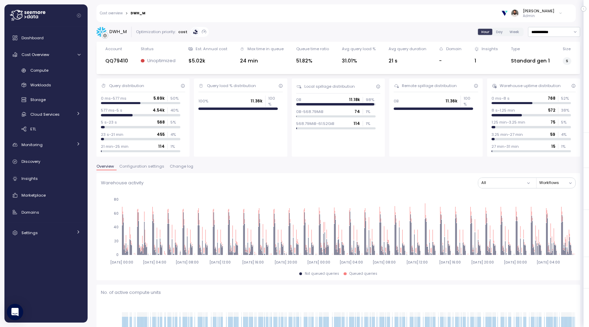
click at [171, 168] on span "Change log" at bounding box center [182, 166] width 24 height 4
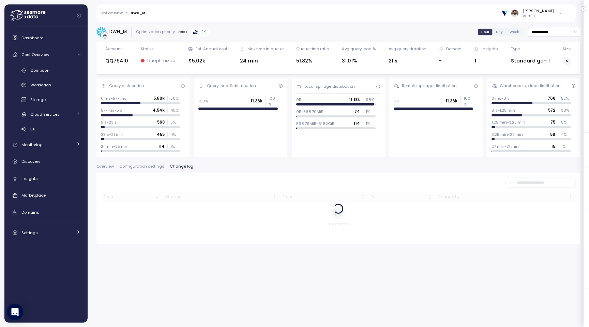
click at [171, 168] on span "Change log" at bounding box center [182, 166] width 24 height 4
click at [69, 70] on div "Compute" at bounding box center [55, 70] width 50 height 7
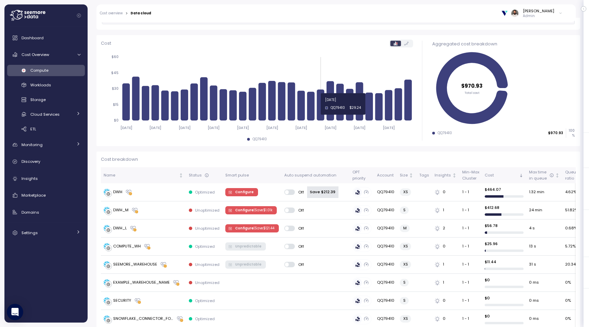
scroll to position [116, 0]
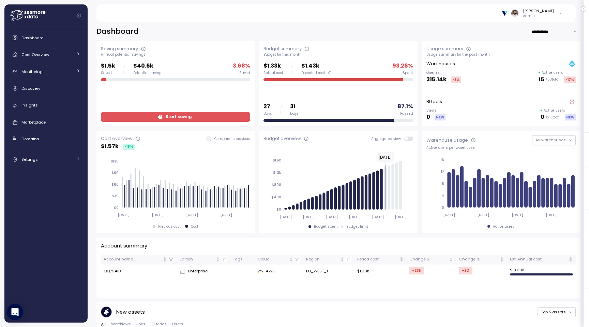
click at [146, 116] on span "Start saving" at bounding box center [175, 116] width 141 height 9
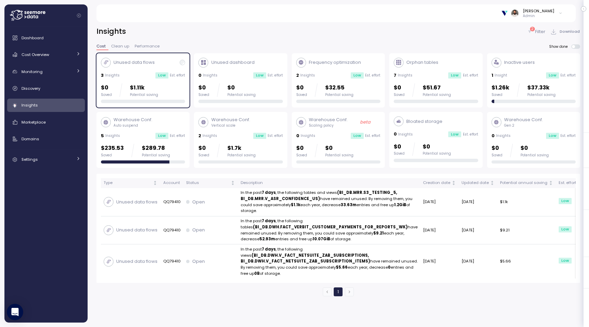
click at [151, 95] on div "Potential saving" at bounding box center [144, 94] width 28 height 5
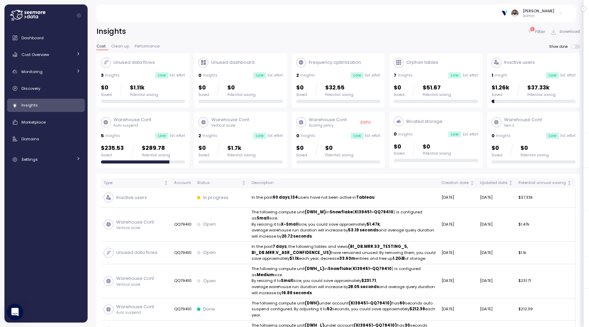
click at [529, 88] on p "$37.33k" at bounding box center [542, 87] width 28 height 9
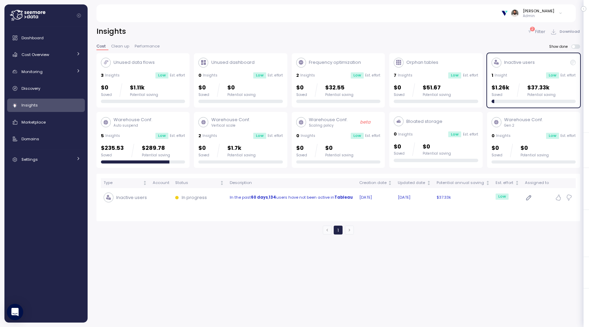
click at [338, 202] on td "In the past 60 days , 134 users have not been active in Tableau" at bounding box center [292, 197] width 130 height 19
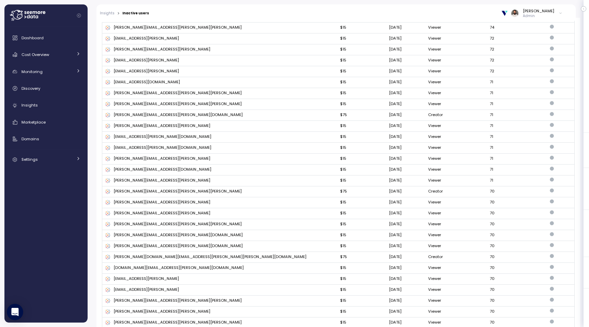
scroll to position [1255, 0]
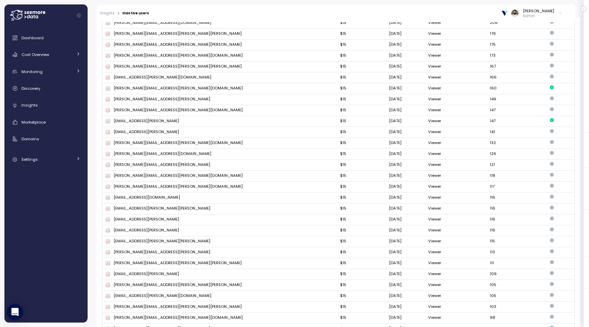
scroll to position [0, 0]
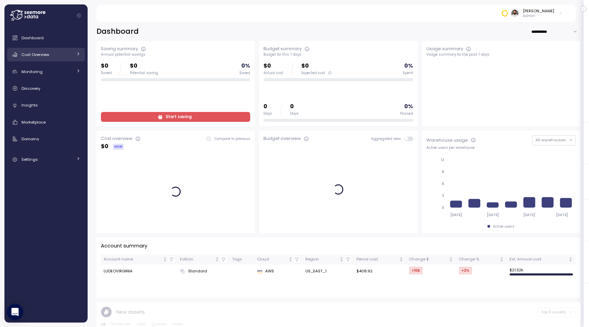
click at [49, 52] on div "Cost Overview" at bounding box center [46, 54] width 51 height 7
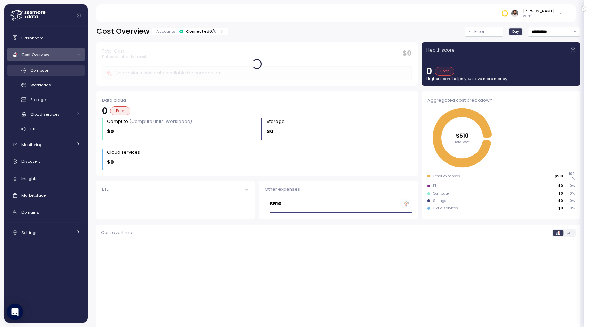
click at [61, 74] on div "Compute" at bounding box center [55, 70] width 50 height 7
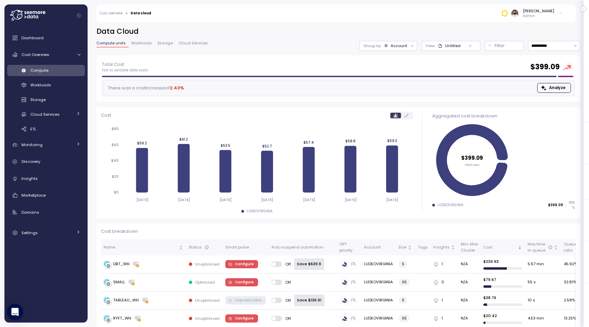
click at [402, 47] on div "Account" at bounding box center [399, 45] width 17 height 5
click at [400, 84] on p "Compute unit" at bounding box center [396, 83] width 27 height 5
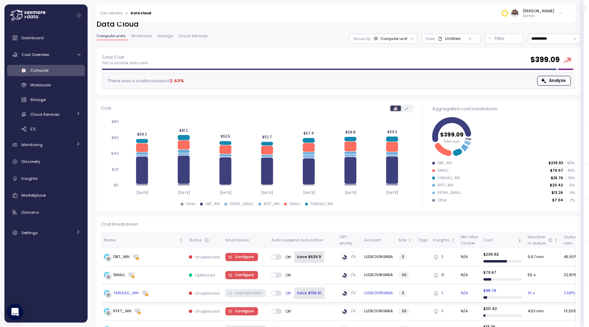
scroll to position [8, 0]
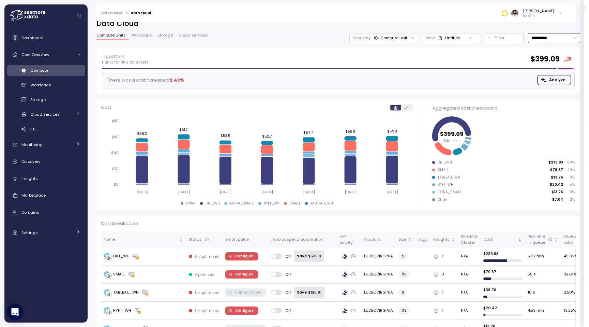
click at [562, 35] on input "**********" at bounding box center [554, 38] width 52 height 10
click at [545, 97] on span "Last 6 months" at bounding box center [546, 98] width 28 height 6
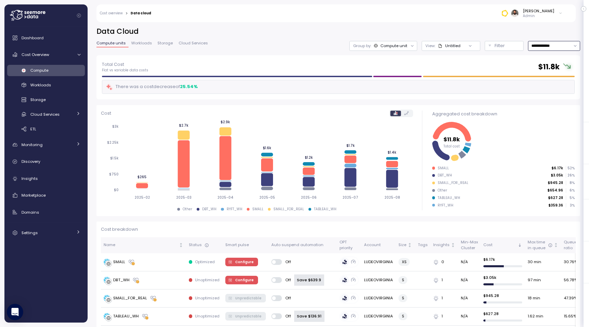
click at [553, 48] on input "**********" at bounding box center [554, 46] width 52 height 10
click at [549, 76] on span "Last 7 days" at bounding box center [543, 78] width 22 height 6
type input "**********"
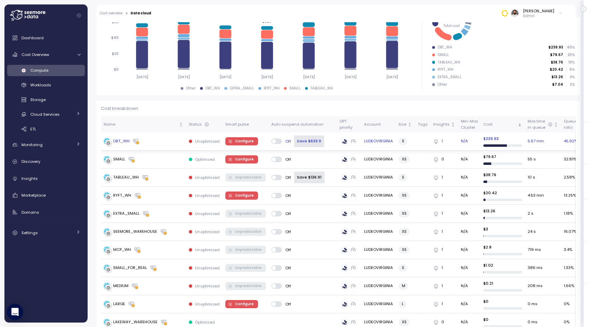
scroll to position [126, 0]
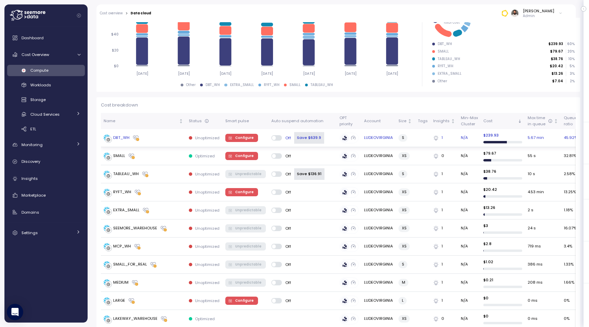
click at [245, 139] on span "Configure" at bounding box center [244, 138] width 18 height 8
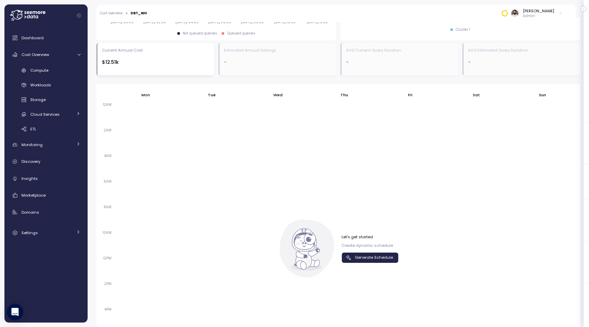
scroll to position [367, 0]
click at [362, 256] on span "Generate Schedule" at bounding box center [374, 255] width 38 height 9
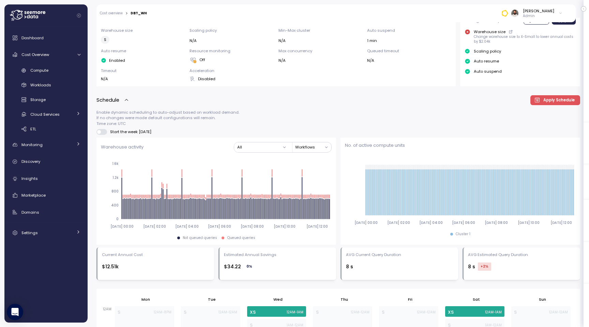
scroll to position [78, 0]
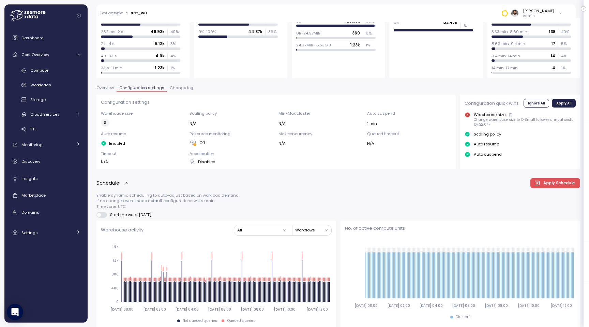
click at [182, 90] on span "Change log" at bounding box center [182, 88] width 24 height 4
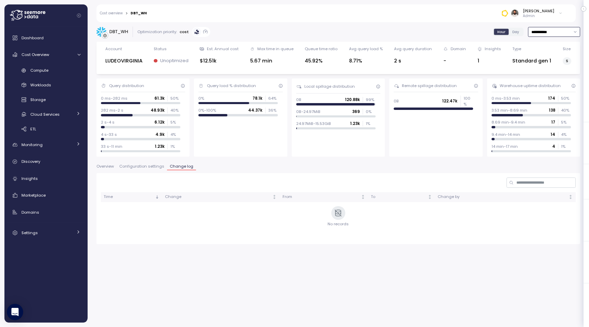
click at [550, 30] on input "**********" at bounding box center [554, 32] width 52 height 10
click at [549, 94] on span "Last 6 months" at bounding box center [546, 92] width 28 height 6
type input "**********"
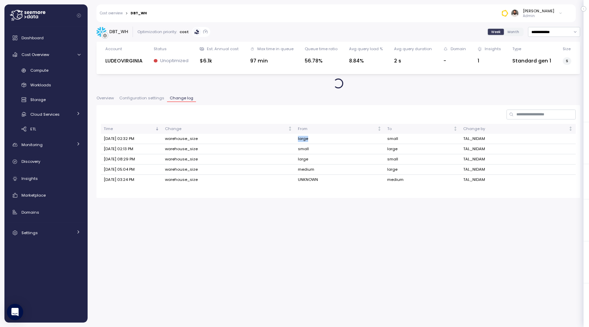
drag, startPoint x: 293, startPoint y: 139, endPoint x: 311, endPoint y: 139, distance: 17.7
click at [311, 139] on td "large" at bounding box center [339, 139] width 89 height 10
drag, startPoint x: 383, startPoint y: 138, endPoint x: 412, endPoint y: 138, distance: 29.0
click at [412, 138] on td "small" at bounding box center [423, 139] width 76 height 10
drag, startPoint x: 294, startPoint y: 147, endPoint x: 312, endPoint y: 147, distance: 18.8
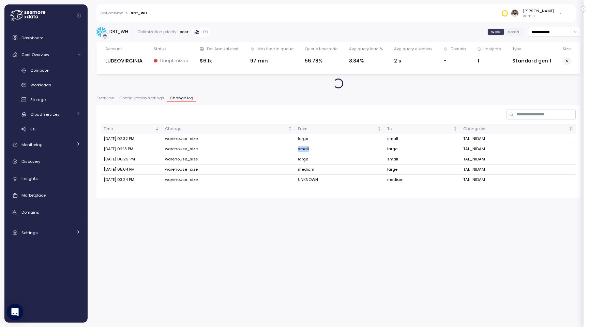
click at [311, 147] on tr "May 21, 2025 02:13 PM warehouse_size small large TAL_NIDAM" at bounding box center [338, 149] width 475 height 10
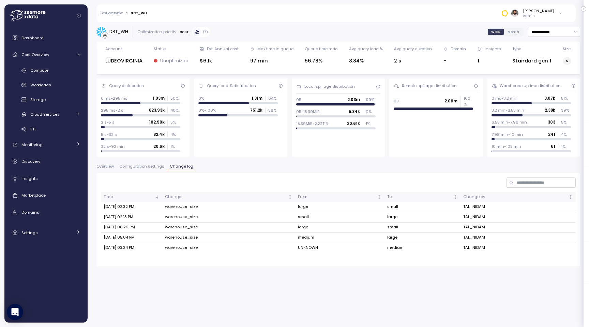
drag, startPoint x: 386, startPoint y: 212, endPoint x: 410, endPoint y: 214, distance: 23.9
click at [410, 213] on td "large" at bounding box center [423, 217] width 76 height 10
click at [50, 142] on div "Monitoring" at bounding box center [46, 144] width 51 height 7
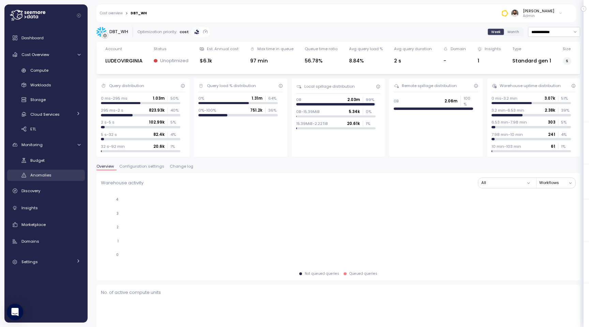
click at [53, 172] on div "Anomalies" at bounding box center [55, 175] width 50 height 7
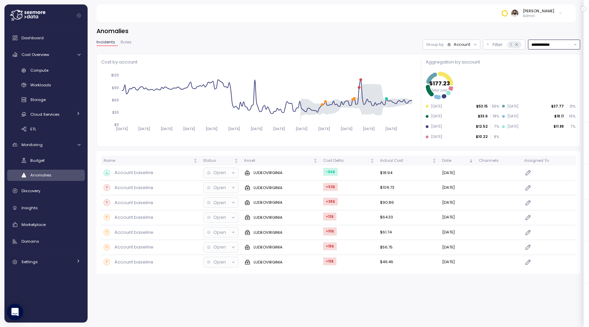
click at [554, 46] on input "**********" at bounding box center [554, 45] width 52 height 10
click at [554, 74] on div "Last 7 days" at bounding box center [554, 76] width 50 height 9
type input "**********"
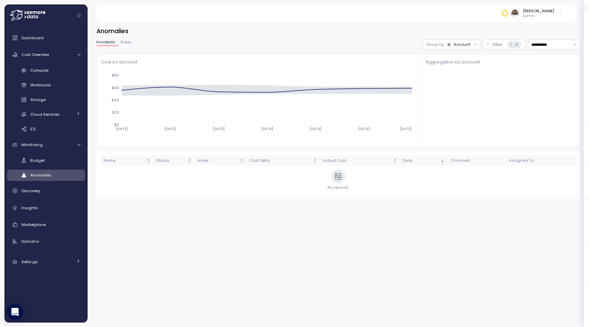
click at [471, 46] on div at bounding box center [476, 45] width 10 height 10
click at [460, 47] on div "Account" at bounding box center [462, 44] width 17 height 5
click at [459, 71] on p "Compute unit" at bounding box center [458, 70] width 27 height 5
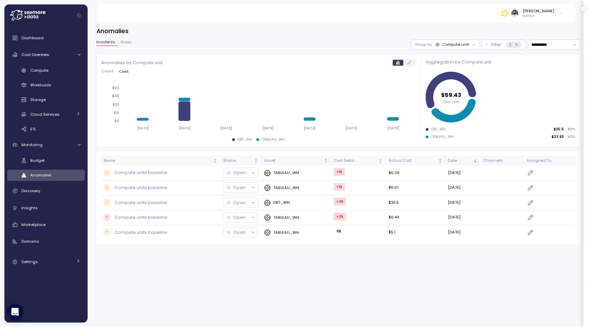
click at [124, 42] on span "Rules" at bounding box center [126, 42] width 11 height 4
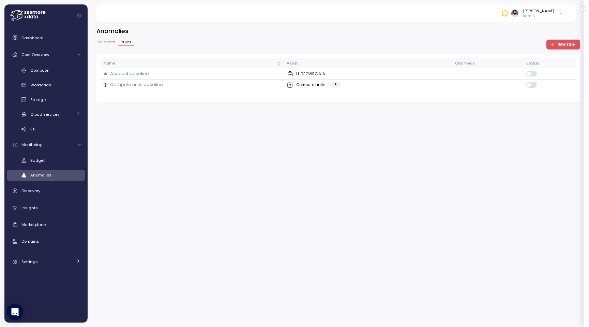
click at [568, 46] on span "New rule" at bounding box center [566, 44] width 17 height 9
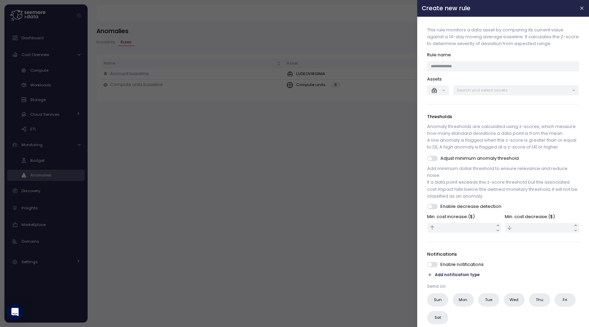
click at [343, 121] on div at bounding box center [294, 163] width 589 height 327
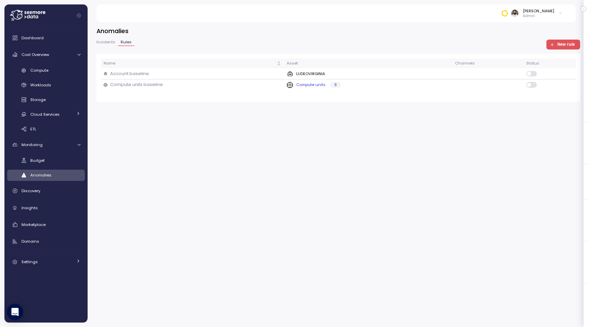
click at [317, 86] on p "Compute units" at bounding box center [310, 84] width 29 height 5
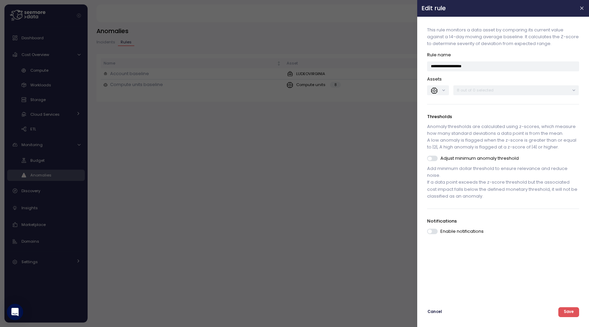
click at [475, 94] on div "8 out of 0 selected" at bounding box center [517, 90] width 126 height 10
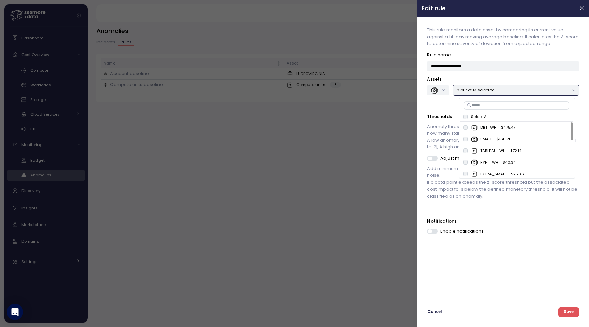
scroll to position [2, 0]
click at [469, 202] on div "**********" at bounding box center [503, 158] width 163 height 275
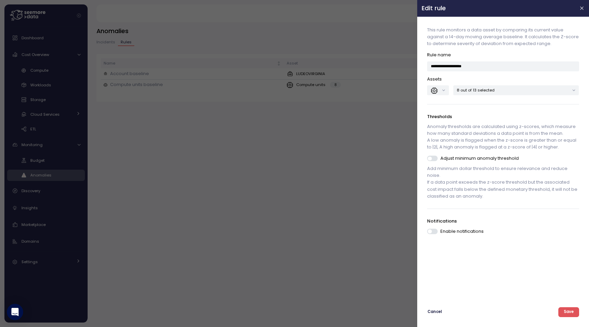
click at [434, 157] on span at bounding box center [435, 158] width 7 height 5
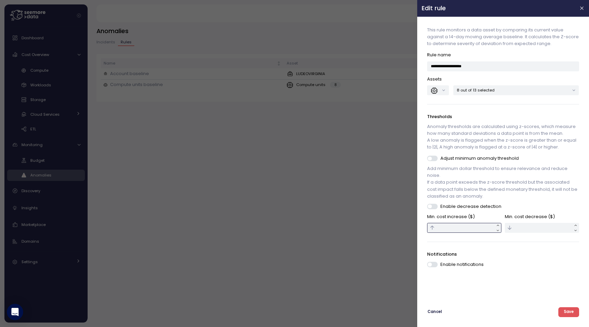
click at [459, 230] on input "text" at bounding box center [465, 228] width 74 height 10
click at [436, 263] on span at bounding box center [435, 264] width 7 height 5
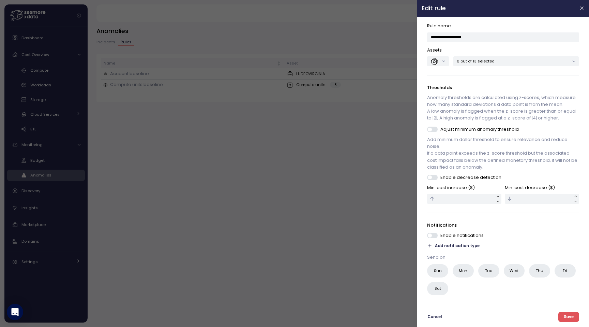
scroll to position [0, 0]
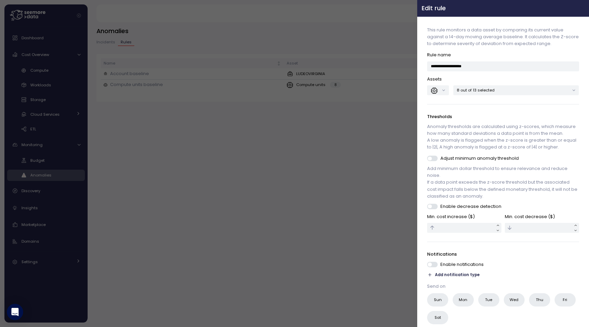
click at [582, 9] on icon "button" at bounding box center [582, 8] width 3 height 3
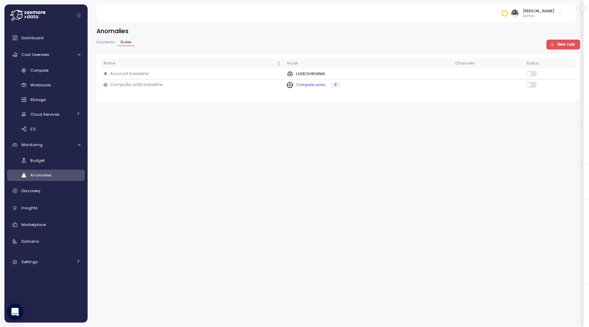
click at [393, 85] on div "Compute units 8" at bounding box center [368, 85] width 163 height 7
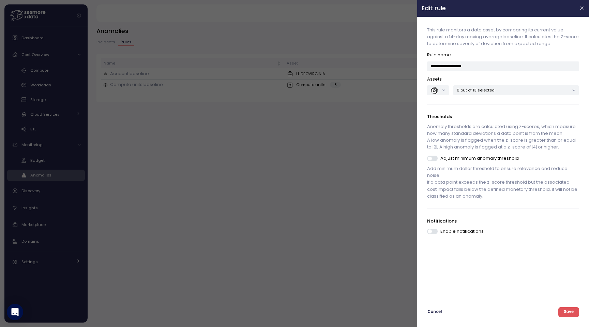
click at [467, 87] on p "8 out of 13 selected" at bounding box center [513, 89] width 113 height 5
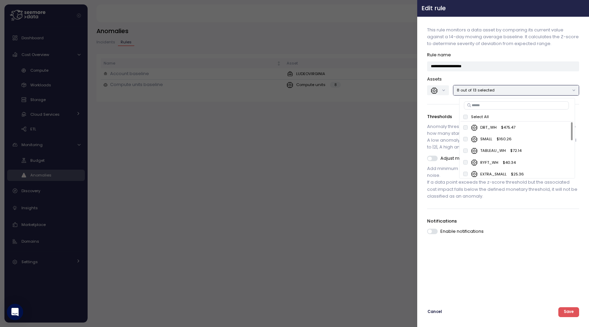
click at [582, 6] on icon "button" at bounding box center [582, 7] width 5 height 5
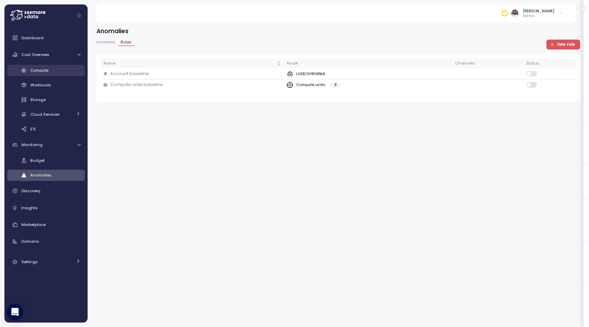
click at [64, 70] on div "Compute" at bounding box center [55, 70] width 50 height 7
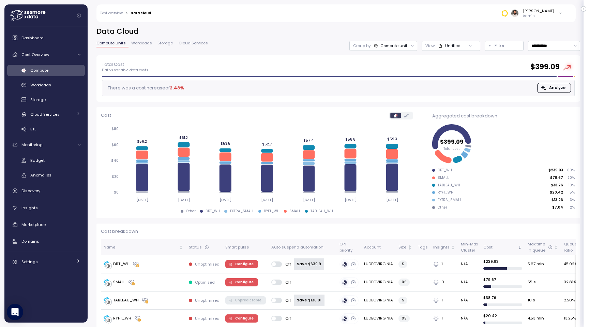
click at [146, 43] on span "Workloads" at bounding box center [141, 43] width 21 height 4
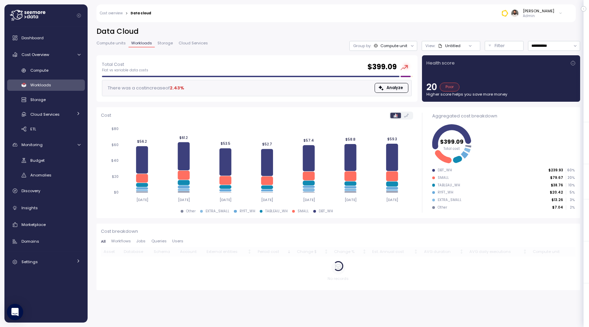
click at [447, 48] on div "Untitled" at bounding box center [449, 45] width 23 height 5
click at [406, 43] on div "Compute unit" at bounding box center [394, 45] width 27 height 5
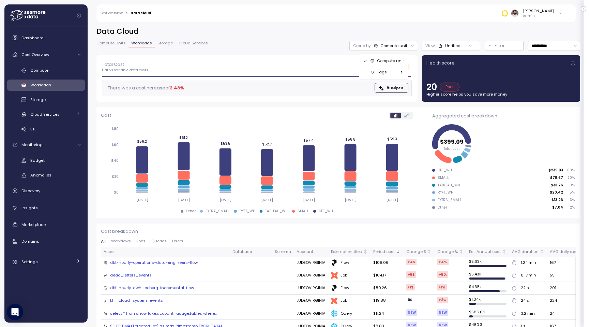
click at [133, 273] on div "dead_letters_events" at bounding box center [131, 275] width 42 height 6
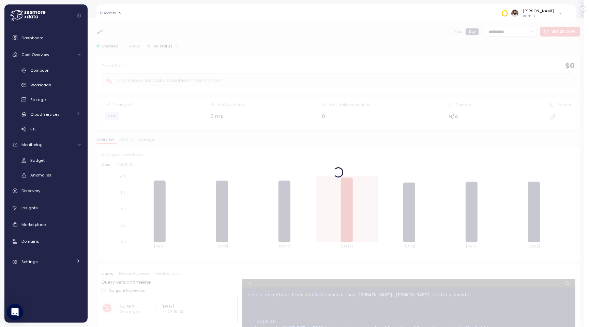
click at [459, 30] on div at bounding box center [339, 172] width 502 height 309
click at [460, 31] on div at bounding box center [339, 172] width 502 height 309
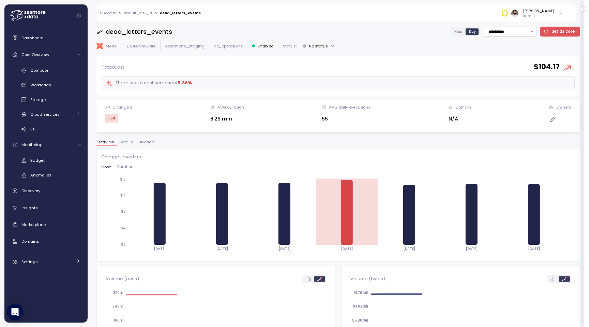
click at [460, 31] on span "Hour" at bounding box center [459, 31] width 8 height 5
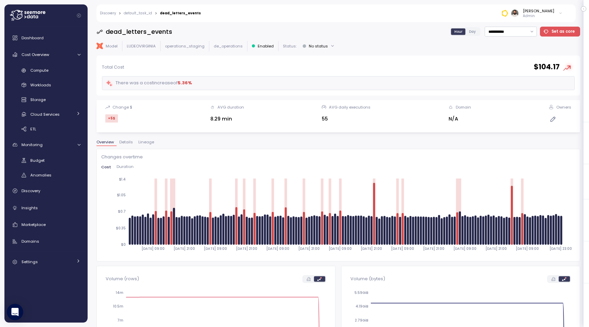
click at [143, 143] on span "Lineage" at bounding box center [146, 142] width 16 height 4
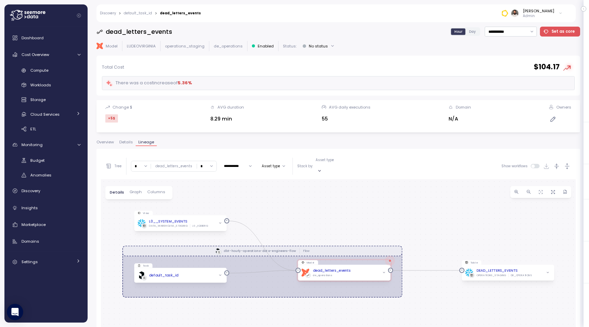
drag, startPoint x: 373, startPoint y: 279, endPoint x: 371, endPoint y: 214, distance: 65.2
click at [372, 214] on div "dbt-hourly-operations-data-engineers-flow Flow View L0__SYSTEM_EVENTS DATA_WARE…" at bounding box center [338, 316] width 475 height 275
click at [569, 163] on icon "button" at bounding box center [567, 166] width 7 height 7
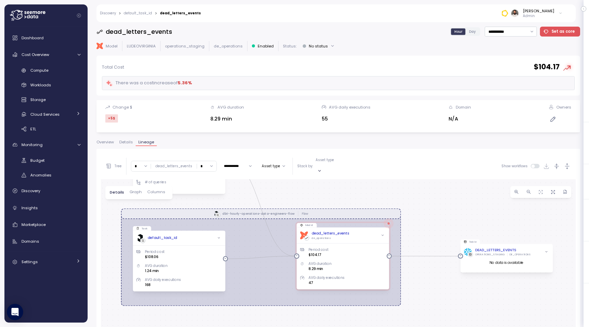
drag, startPoint x: 460, startPoint y: 282, endPoint x: 459, endPoint y: 199, distance: 83.2
click at [459, 199] on div "dbt-hourly-operations-data-engineers-flow Flow View L0__SYSTEM_EVENTS DATA_WARE…" at bounding box center [338, 316] width 475 height 275
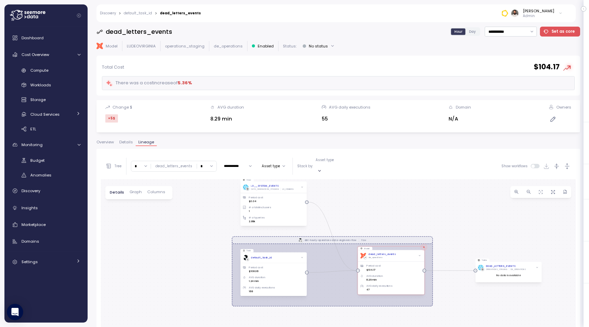
drag, startPoint x: 459, startPoint y: 199, endPoint x: 475, endPoint y: 227, distance: 32.7
click at [475, 227] on div "dbt-hourly-operations-data-engineers-flow Flow View L0__SYSTEM_EVENTS DATA_WARE…" at bounding box center [338, 316] width 475 height 275
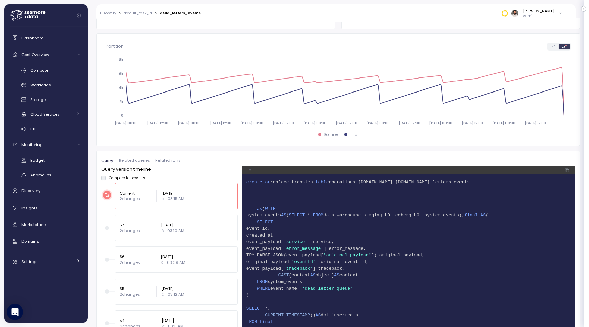
scroll to position [343, 0]
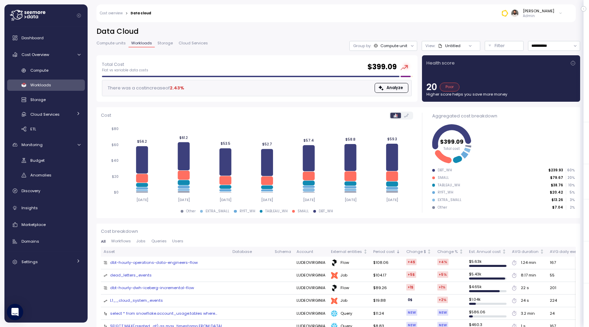
click at [434, 45] on p "View:" at bounding box center [431, 45] width 10 height 5
click at [460, 31] on h2 "Data Cloud" at bounding box center [339, 32] width 484 height 10
click at [501, 48] on p "Filter" at bounding box center [500, 45] width 10 height 7
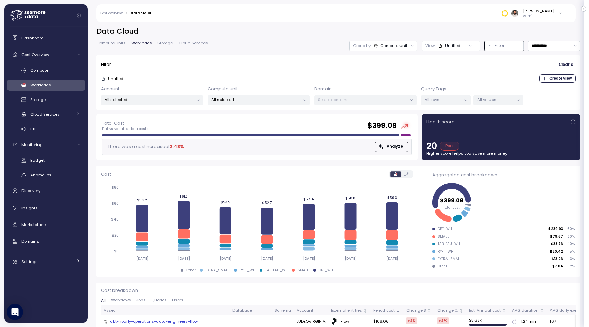
click at [552, 78] on span "Create View" at bounding box center [561, 79] width 22 height 8
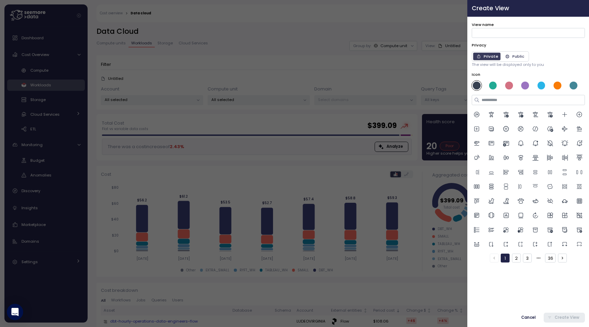
click at [581, 6] on icon "button" at bounding box center [582, 7] width 5 height 5
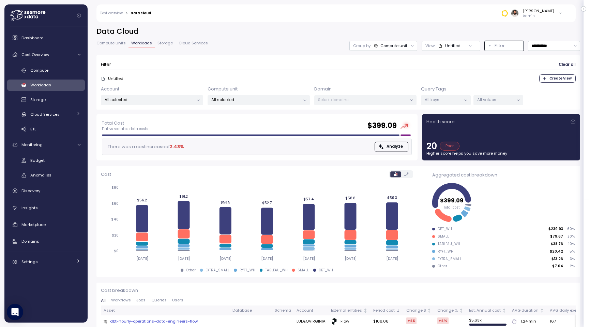
click at [176, 99] on p "All selected" at bounding box center [149, 99] width 89 height 5
click at [373, 101] on p "Select domains" at bounding box center [362, 99] width 89 height 5
click at [488, 94] on div "Query Tags All keys All values" at bounding box center [472, 96] width 102 height 20
click at [488, 103] on div "All values" at bounding box center [499, 100] width 50 height 10
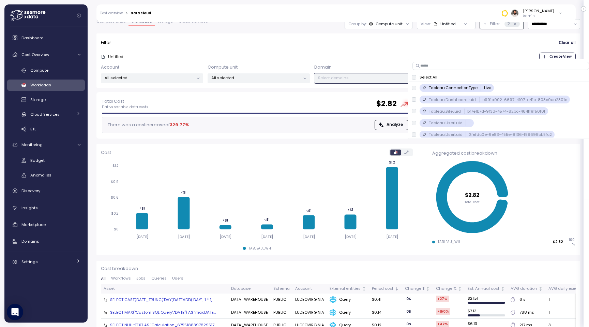
scroll to position [17, 0]
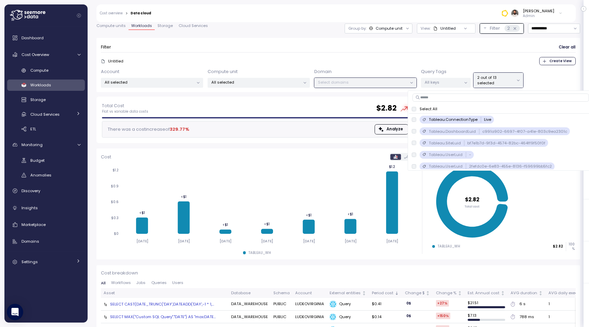
click at [555, 62] on span "Create View" at bounding box center [561, 61] width 22 height 8
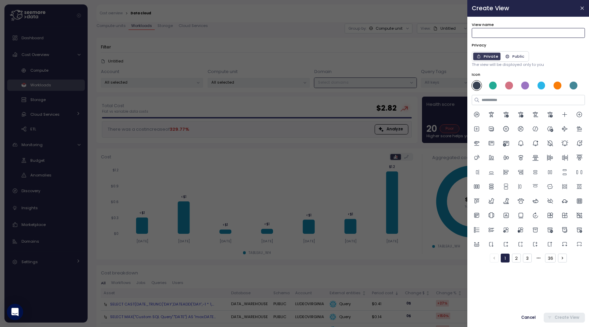
click at [502, 30] on input "View name" at bounding box center [528, 33] width 113 height 10
type input "**********"
click at [534, 89] on div at bounding box center [528, 85] width 16 height 10
click at [528, 87] on div at bounding box center [525, 86] width 8 height 8
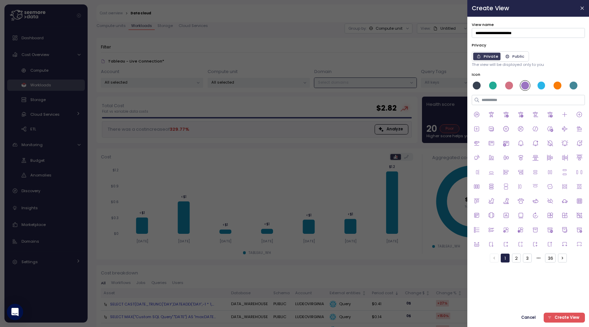
click at [513, 132] on div at bounding box center [528, 179] width 113 height 140
click at [509, 131] on div at bounding box center [506, 129] width 10 height 10
click at [567, 317] on span "Create View" at bounding box center [567, 317] width 25 height 9
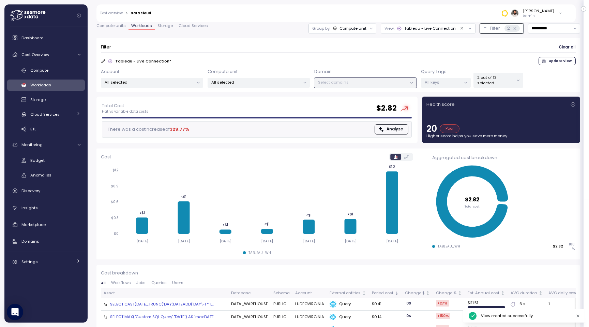
click at [443, 31] on div "View: Tableau - Live Connection" at bounding box center [428, 29] width 95 height 10
click at [463, 65] on icon "button" at bounding box center [463, 65] width 4 height 4
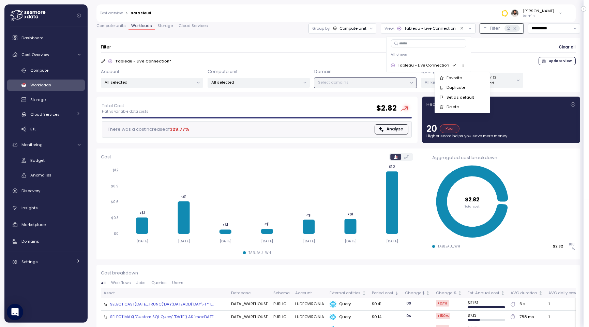
click at [464, 98] on div "Set as default" at bounding box center [466, 97] width 39 height 6
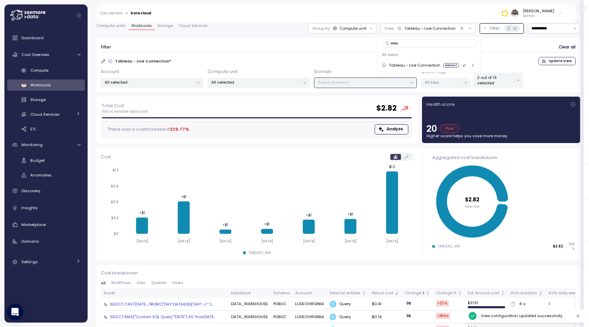
click at [426, 16] on div "Guy Biecher Admin" at bounding box center [362, 13] width 412 height 18
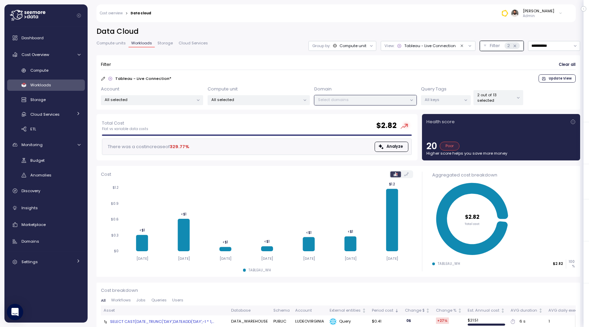
click at [461, 44] on icon "Clear value" at bounding box center [462, 46] width 4 height 4
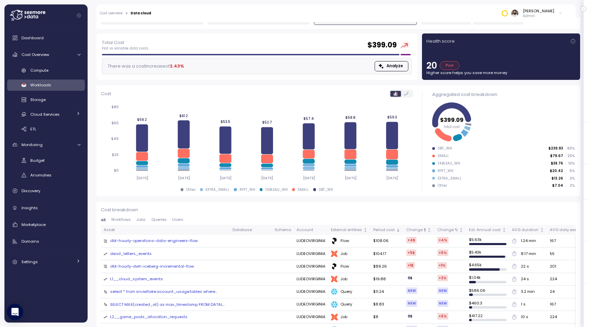
scroll to position [105, 0]
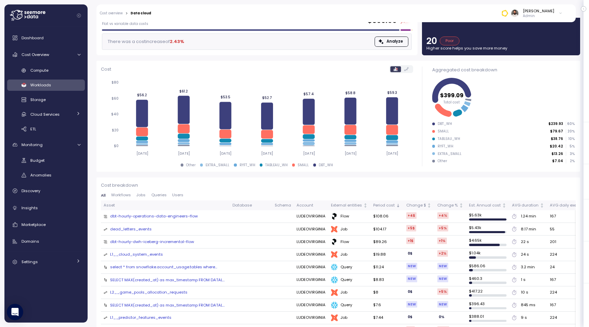
click at [140, 198] on div "All Workflows Jobs Queries Users" at bounding box center [338, 197] width 475 height 8
click at [140, 197] on div "All Workflows Jobs Queries Users" at bounding box center [338, 197] width 475 height 8
click at [140, 196] on span "Jobs" at bounding box center [140, 195] width 9 height 4
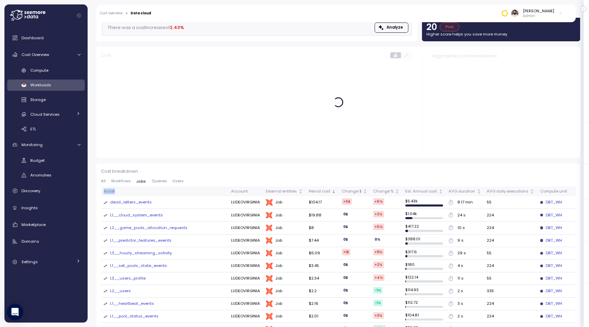
scroll to position [121, 0]
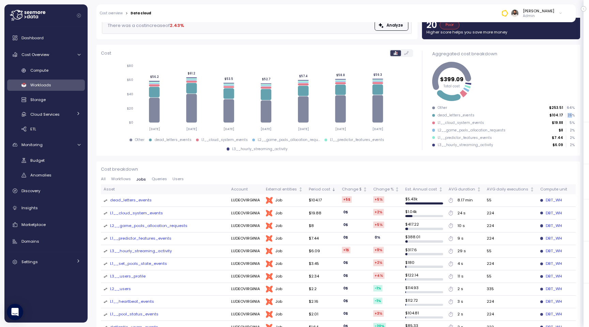
drag, startPoint x: 568, startPoint y: 116, endPoint x: 573, endPoint y: 116, distance: 5.1
click at [573, 116] on p "26 %" at bounding box center [571, 115] width 8 height 5
click at [136, 201] on div "dead_letters_events" at bounding box center [131, 200] width 42 height 6
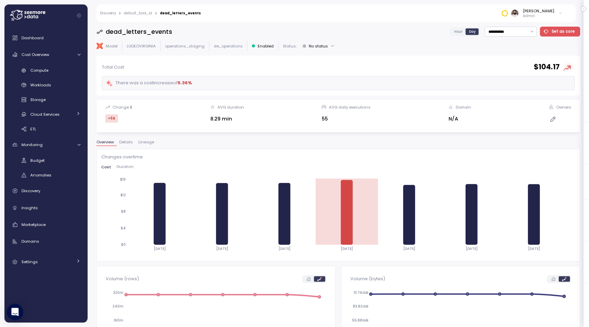
click at [462, 31] on span "Hour" at bounding box center [459, 31] width 8 height 5
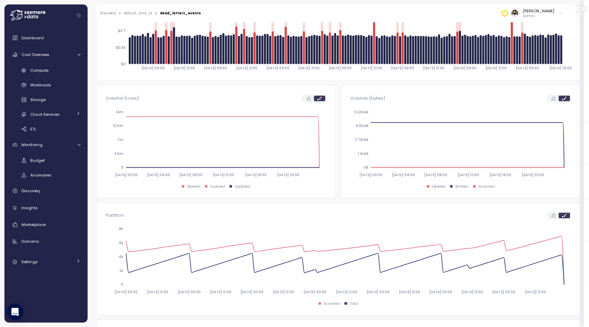
scroll to position [14, 0]
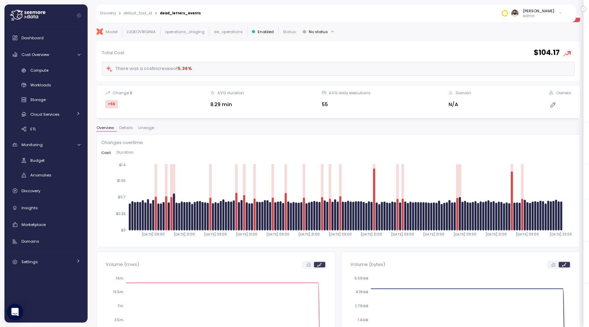
click at [146, 132] on div "Overview Details Lineage" at bounding box center [339, 130] width 484 height 9
click at [146, 127] on span "Lineage" at bounding box center [146, 128] width 16 height 4
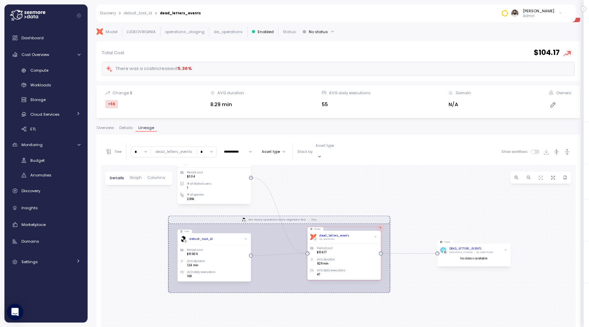
drag, startPoint x: 412, startPoint y: 248, endPoint x: 410, endPoint y: 189, distance: 58.7
click at [410, 189] on div "dbt-hourly-operations-data-engineers-flow Flow View L0__SYSTEM_EVENTS DATA_WARE…" at bounding box center [338, 302] width 475 height 275
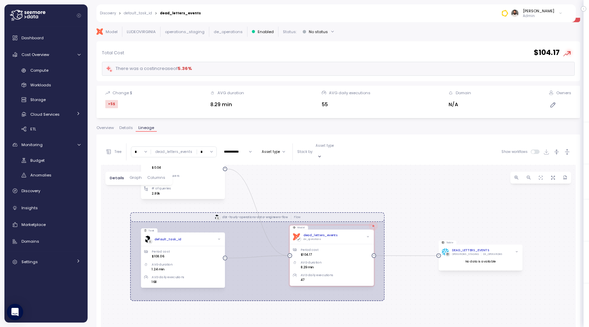
click at [242, 148] on input "**********" at bounding box center [237, 152] width 33 height 8
click at [240, 189] on span "Last 30 days" at bounding box center [234, 190] width 23 height 5
type input "**********"
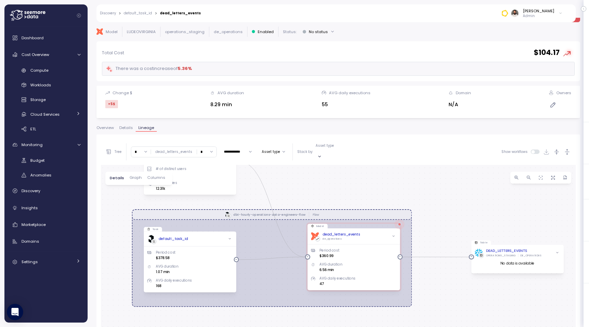
drag, startPoint x: 286, startPoint y: 231, endPoint x: 296, endPoint y: 143, distance: 88.5
click at [296, 143] on div "**********" at bounding box center [338, 289] width 475 height 300
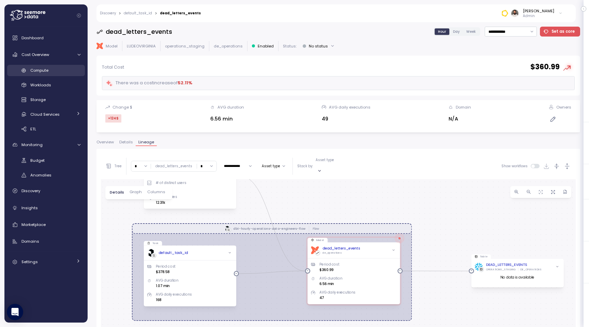
click at [63, 71] on div "Compute" at bounding box center [55, 70] width 50 height 7
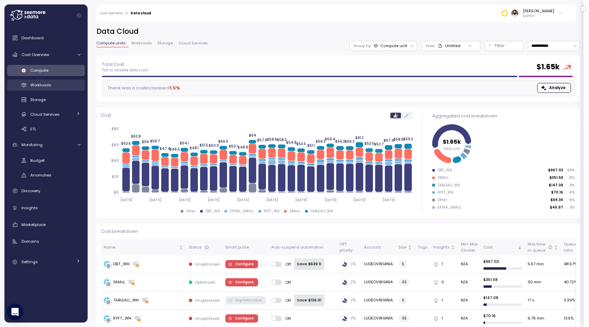
click at [51, 89] on link "Workloads" at bounding box center [46, 84] width 78 height 11
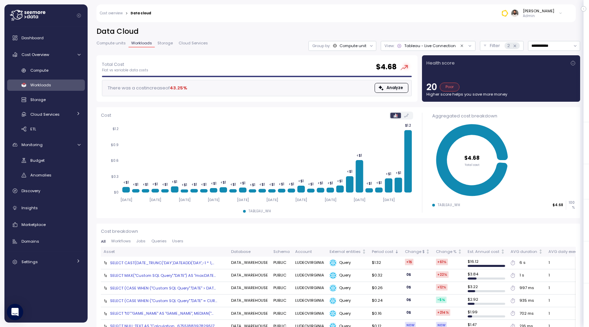
click at [122, 42] on span "Compute units" at bounding box center [111, 43] width 29 height 4
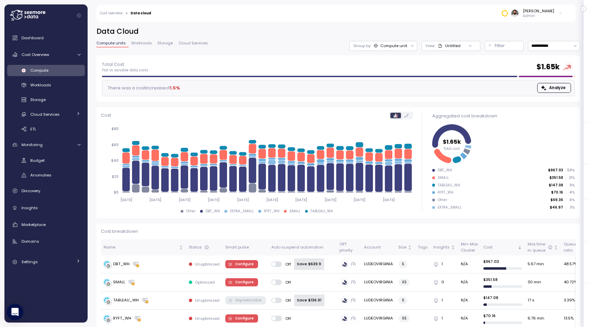
click at [140, 44] on span "Workloads" at bounding box center [141, 43] width 21 height 4
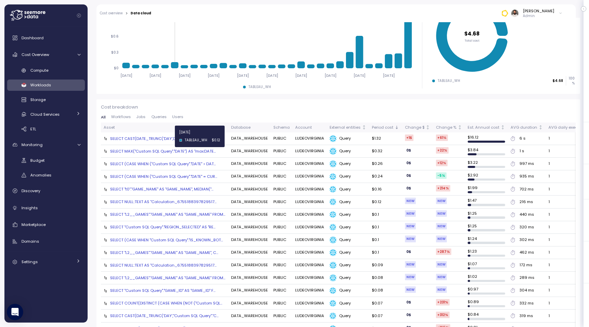
scroll to position [154, 0]
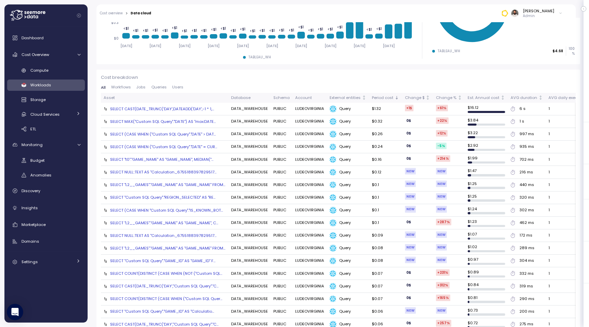
click at [146, 87] on button "Jobs" at bounding box center [141, 87] width 15 height 4
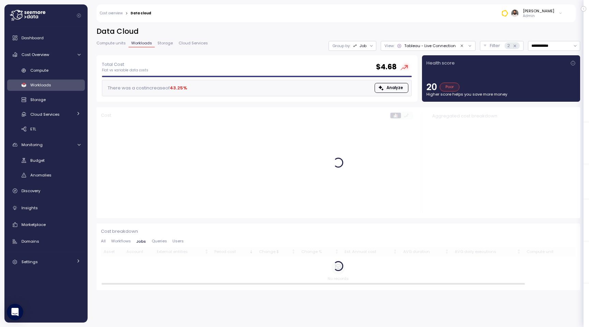
scroll to position [0, 0]
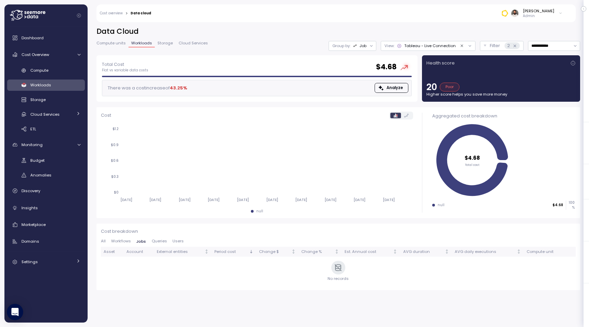
click at [460, 46] on icon "Clear value" at bounding box center [462, 46] width 4 height 4
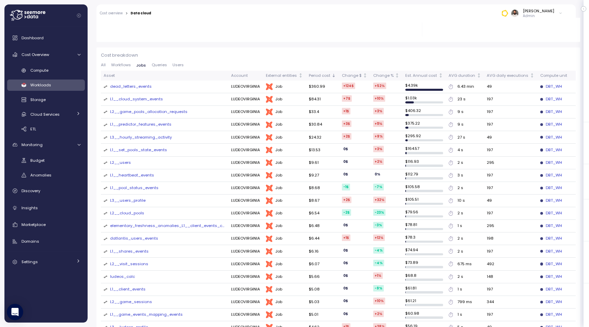
scroll to position [185, 0]
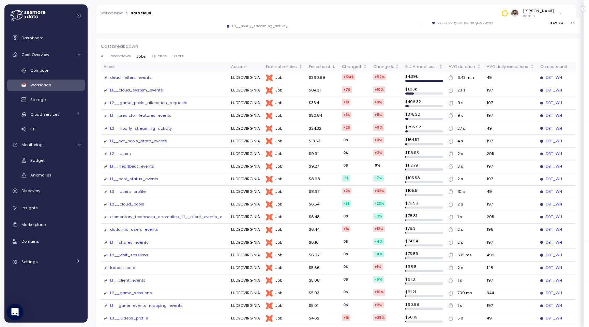
click at [141, 77] on div "dead_letters_events" at bounding box center [131, 78] width 42 height 6
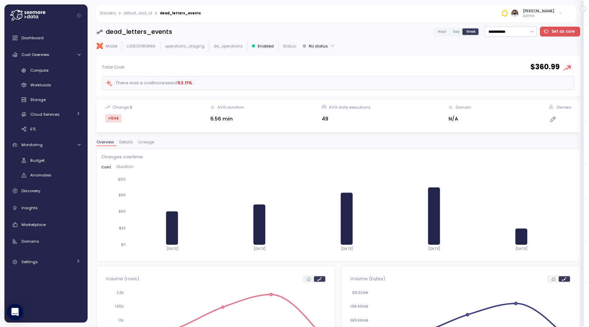
click at [439, 32] on label "Hour" at bounding box center [442, 31] width 15 height 6
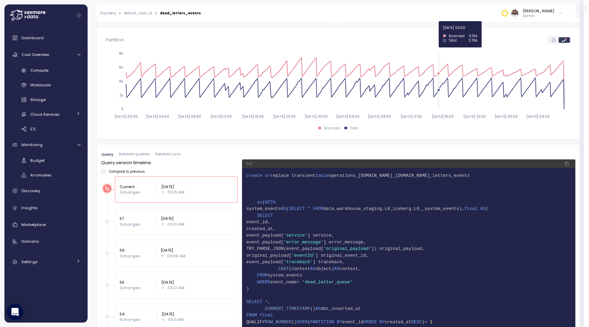
scroll to position [442, 0]
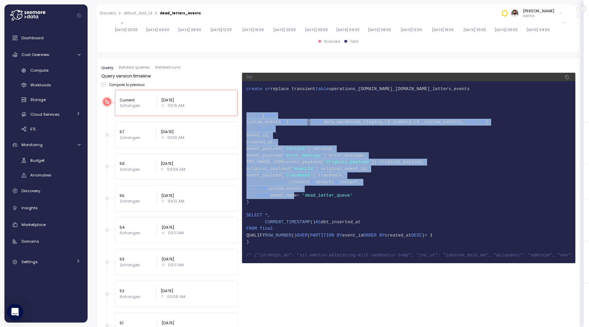
drag, startPoint x: 262, startPoint y: 112, endPoint x: 295, endPoint y: 198, distance: 92.4
click at [295, 198] on code "1 create or replace transient table operations_staging.de_operations.dead_lette…" at bounding box center [409, 172] width 325 height 173
click at [296, 198] on span "17 WHERE event_name = 'dead_letter_queue'" at bounding box center [409, 195] width 325 height 7
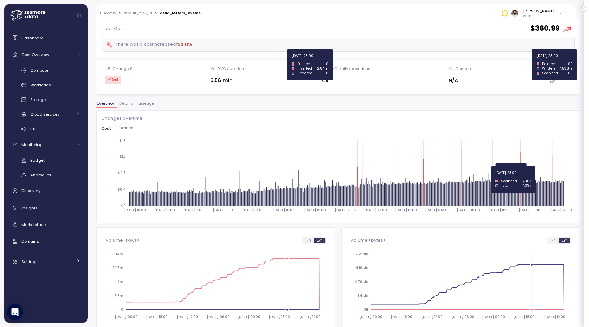
scroll to position [0, 0]
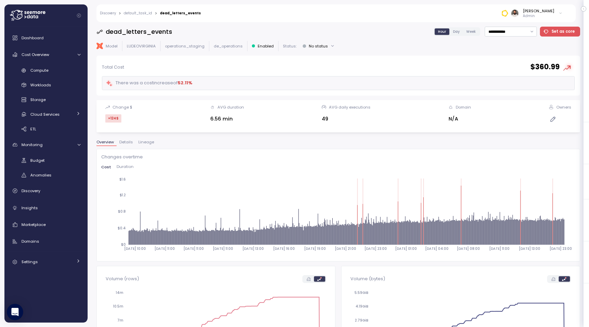
click at [146, 143] on span "Lineage" at bounding box center [146, 142] width 16 height 4
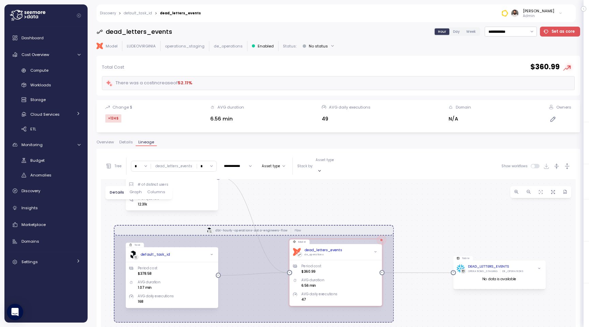
drag, startPoint x: 315, startPoint y: 237, endPoint x: 307, endPoint y: 150, distance: 86.7
click at [307, 150] on div "**********" at bounding box center [339, 303] width 484 height 309
click at [485, 264] on div "DEAD_LETTERS_EVENTS" at bounding box center [488, 266] width 41 height 5
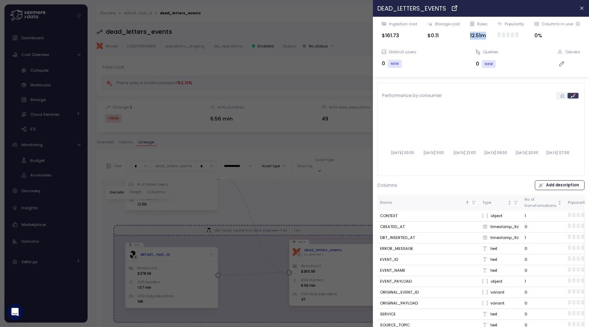
drag, startPoint x: 469, startPoint y: 37, endPoint x: 485, endPoint y: 37, distance: 15.7
click at [485, 37] on div "Ingestion cost $161.73 Storage cost $0.11 Rows 12.51m Popularity Columns in use…" at bounding box center [481, 47] width 207 height 52
click at [327, 200] on div at bounding box center [294, 163] width 589 height 327
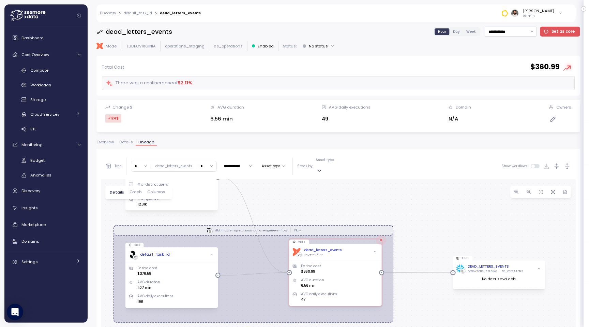
click at [186, 47] on p "operations_staging" at bounding box center [185, 45] width 40 height 5
click at [183, 47] on p "operations_staging" at bounding box center [185, 45] width 40 height 5
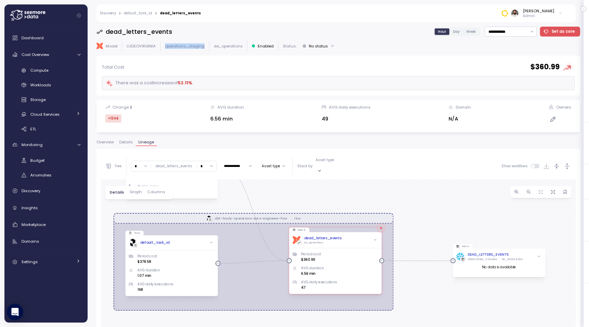
drag, startPoint x: 304, startPoint y: 209, endPoint x: 304, endPoint y: 198, distance: 11.6
click at [304, 198] on div "dbt-hourly-operations-data-engineers-flow Flow View L0__SYSTEM_EVENTS DATA_WARE…" at bounding box center [338, 316] width 475 height 275
click at [189, 47] on p "operations_staging" at bounding box center [185, 45] width 40 height 5
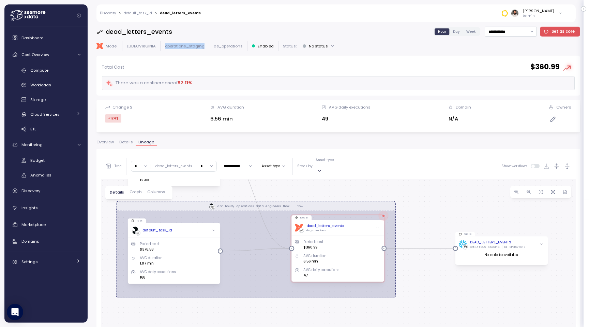
drag, startPoint x: 433, startPoint y: 246, endPoint x: 436, endPoint y: 233, distance: 12.8
click at [436, 233] on div "dbt-hourly-operations-data-engineers-flow Flow View L0__SYSTEM_EVENTS DATA_WARE…" at bounding box center [338, 316] width 475 height 275
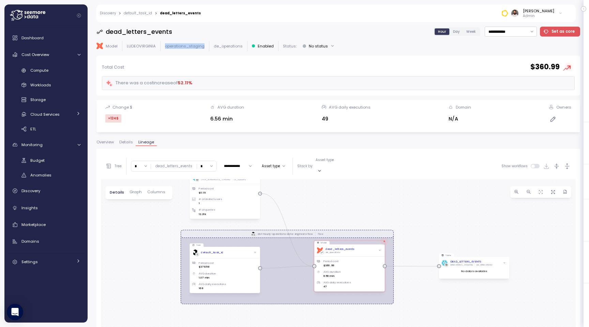
drag, startPoint x: 436, startPoint y: 233, endPoint x: 424, endPoint y: 253, distance: 22.9
click at [424, 253] on div "dbt-hourly-operations-data-engineers-flow Flow View L0__SYSTEM_EVENTS DATA_WARE…" at bounding box center [338, 316] width 475 height 275
drag, startPoint x: 542, startPoint y: 70, endPoint x: 551, endPoint y: 70, distance: 9.2
click at [551, 70] on h2 "$ 360.99" at bounding box center [545, 67] width 29 height 10
click at [536, 69] on h2 "$ 360.99" at bounding box center [545, 67] width 29 height 10
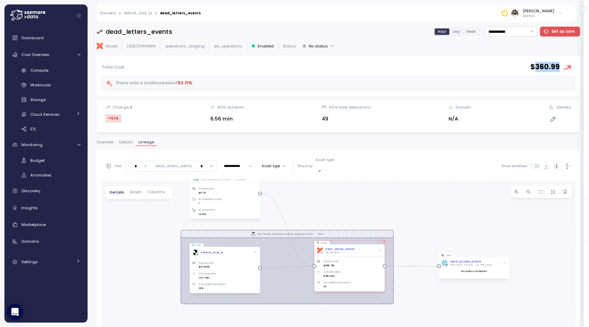
click at [536, 69] on h2 "$ 360.99" at bounding box center [545, 67] width 29 height 10
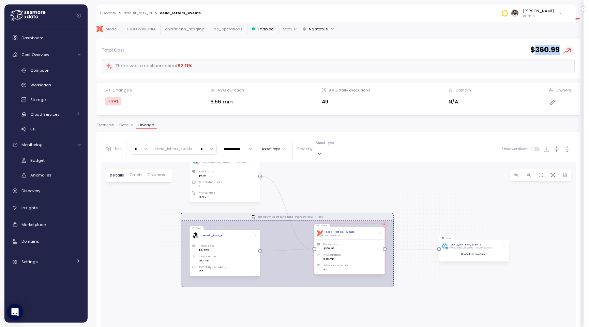
scroll to position [26, 0]
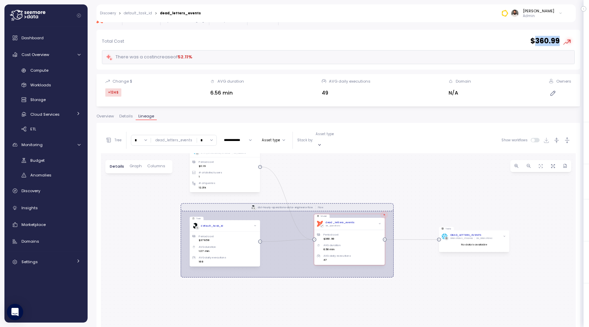
drag, startPoint x: 418, startPoint y: 209, endPoint x: 425, endPoint y: 183, distance: 27.5
click at [425, 182] on div "dbt-hourly-operations-data-engineers-flow Flow View L0__SYSTEM_EVENTS DATA_WARE…" at bounding box center [338, 290] width 475 height 275
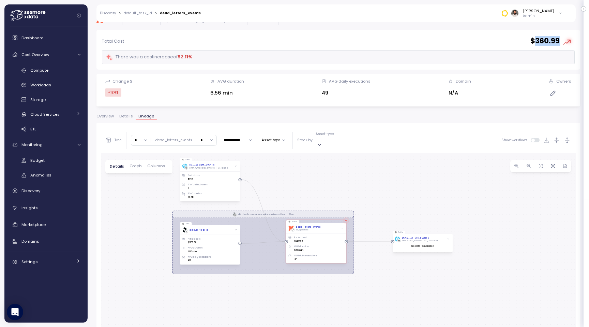
drag, startPoint x: 366, startPoint y: 165, endPoint x: 372, endPoint y: 207, distance: 42.7
click at [372, 207] on div "dbt-hourly-operations-data-engineers-flow Flow View L0__SYSTEM_EVENTS DATA_WARE…" at bounding box center [338, 290] width 475 height 275
click at [50, 206] on div "Insights" at bounding box center [50, 207] width 59 height 7
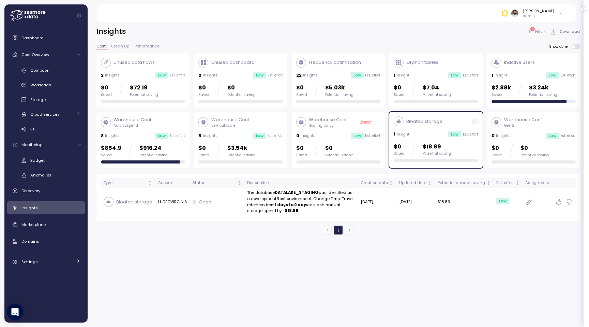
click at [401, 122] on icon at bounding box center [398, 121] width 5 height 5
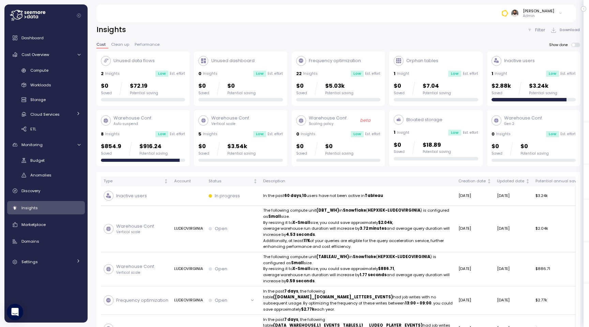
scroll to position [2, 0]
click at [330, 85] on p "$5.03k" at bounding box center [339, 85] width 28 height 9
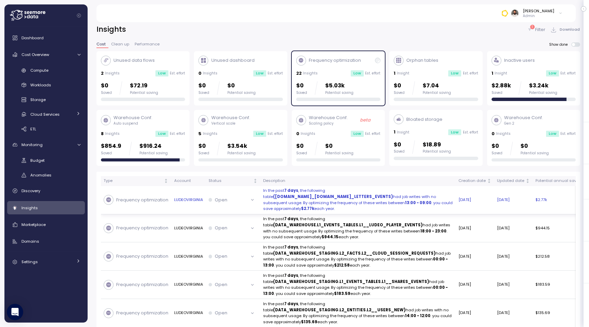
click at [372, 203] on p "In the past 7 days , the following table (OPERATIONS.DE_OPERATIONS.DEAD_LETTERS…" at bounding box center [358, 200] width 190 height 24
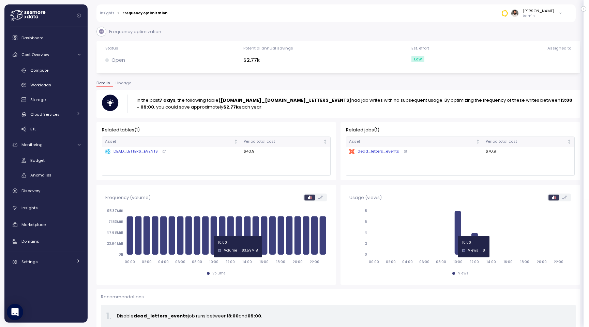
scroll to position [9, 0]
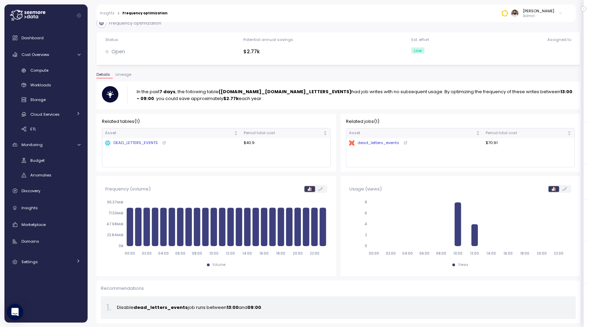
click at [404, 142] on icon at bounding box center [406, 143] width 4 height 4
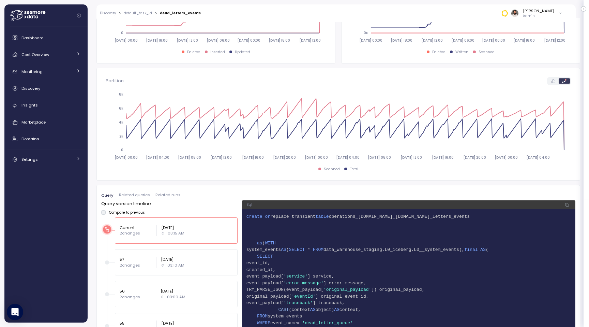
scroll to position [316, 0]
click at [370, 213] on span "operations_[DOMAIN_NAME]_[DOMAIN_NAME]_letters_events" at bounding box center [399, 215] width 141 height 5
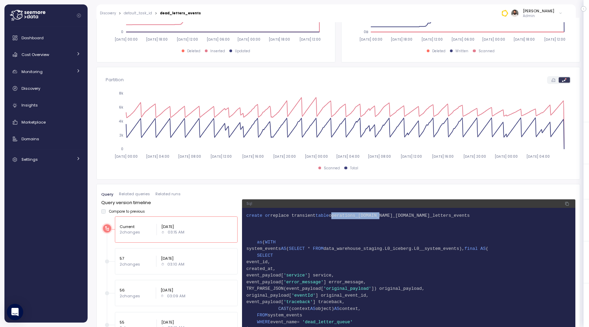
click at [370, 213] on span "operations_[DOMAIN_NAME]_[DOMAIN_NAME]_letters_events" at bounding box center [399, 215] width 141 height 5
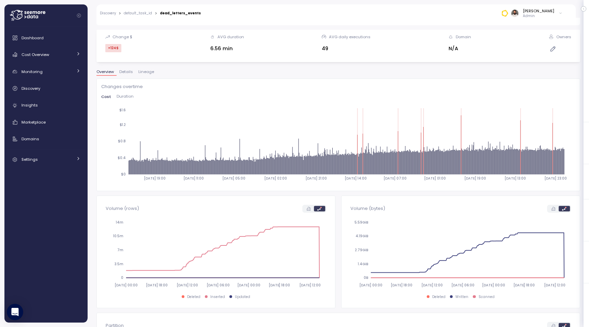
scroll to position [0, 0]
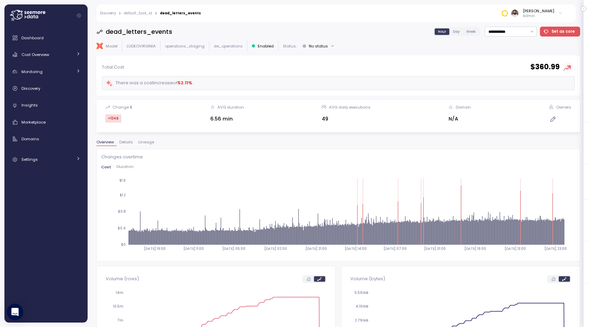
click at [146, 141] on span "Lineage" at bounding box center [146, 142] width 16 height 4
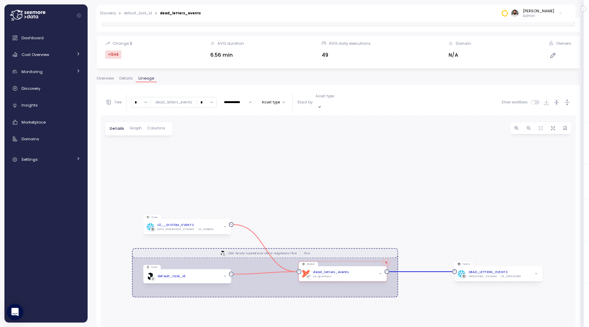
scroll to position [131, 0]
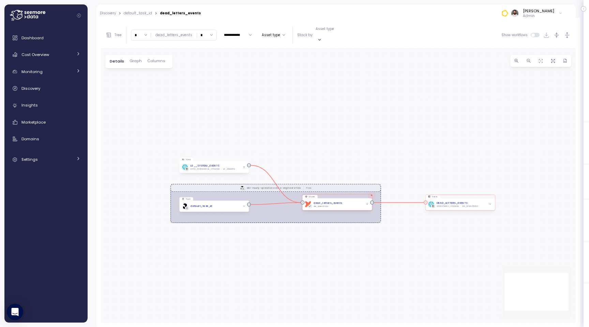
click at [489, 202] on span "button" at bounding box center [490, 204] width 4 height 4
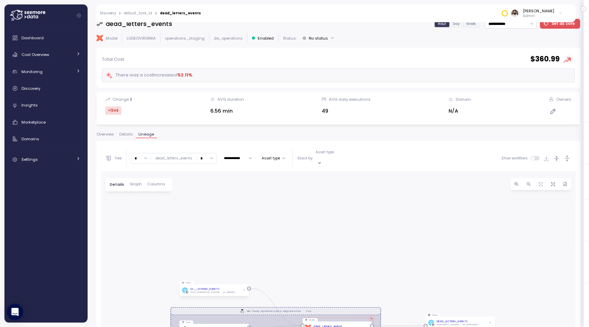
scroll to position [0, 0]
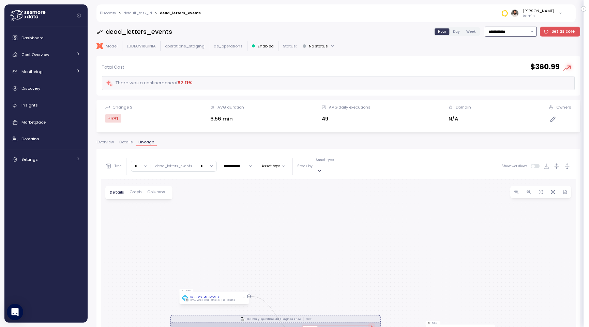
click at [514, 32] on input "**********" at bounding box center [511, 32] width 52 height 10
click at [511, 89] on span "Last 6 months" at bounding box center [504, 92] width 28 height 6
type input "**********"
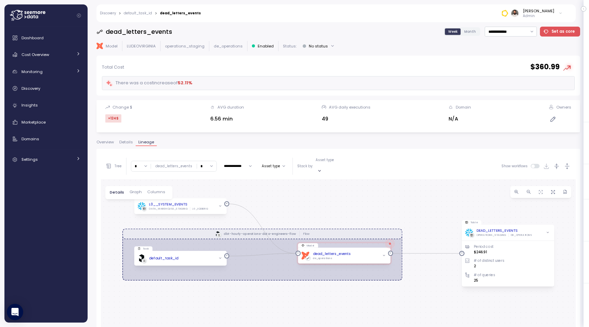
drag, startPoint x: 480, startPoint y: 250, endPoint x: 481, endPoint y: 161, distance: 88.7
click at [481, 161] on div "**********" at bounding box center [338, 303] width 475 height 300
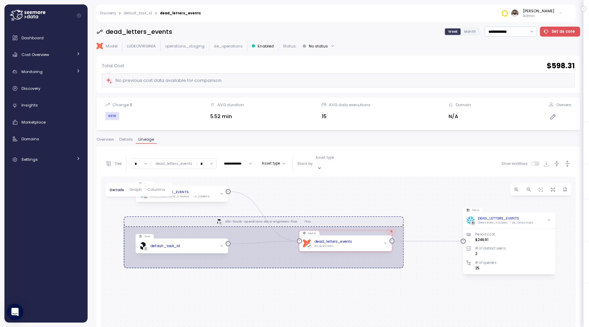
click at [136, 188] on span "Graph" at bounding box center [136, 190] width 12 height 4
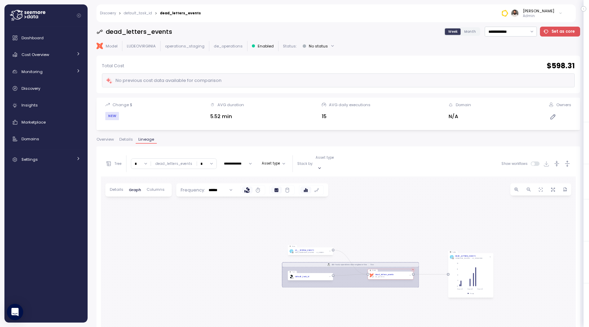
drag, startPoint x: 436, startPoint y: 208, endPoint x: 433, endPoint y: 249, distance: 40.7
click at [433, 249] on div "dbt-hourly-operations-data-engineers-flow Flow View L0__SYSTEM_EVENTS DATA_WARE…" at bounding box center [338, 313] width 475 height 275
click at [148, 11] on div "Discovery > default_task_id > dead_letters_events [PERSON_NAME] Admin" at bounding box center [332, 13] width 471 height 18
click at [73, 55] on link "Cost Overview" at bounding box center [46, 55] width 78 height 14
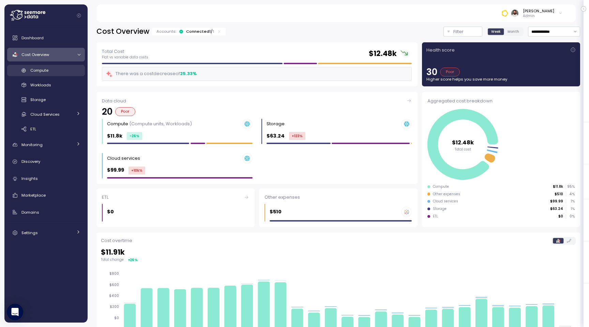
click at [49, 70] on div "Compute" at bounding box center [55, 70] width 50 height 7
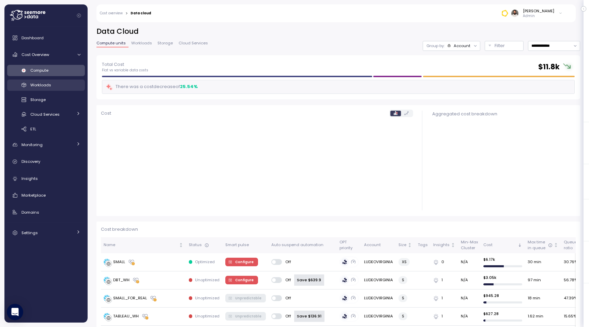
click at [64, 84] on div "Workloads" at bounding box center [55, 85] width 50 height 7
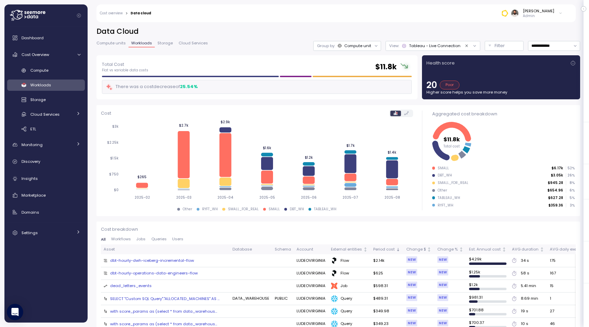
click at [145, 284] on div "dead_letters_events" at bounding box center [131, 286] width 42 height 6
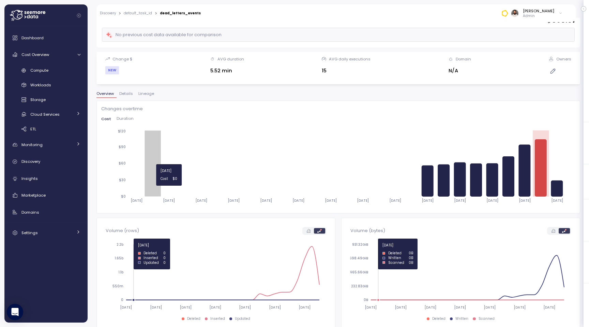
scroll to position [44, 0]
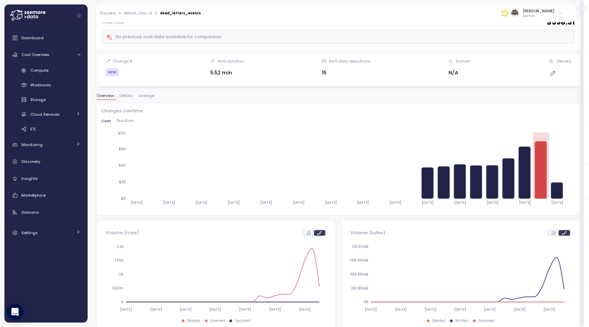
click at [147, 98] on span "Lineage" at bounding box center [146, 96] width 16 height 4
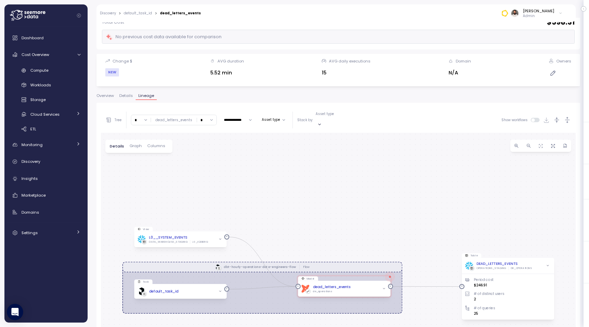
click at [570, 116] on icon "button" at bounding box center [567, 119] width 7 height 7
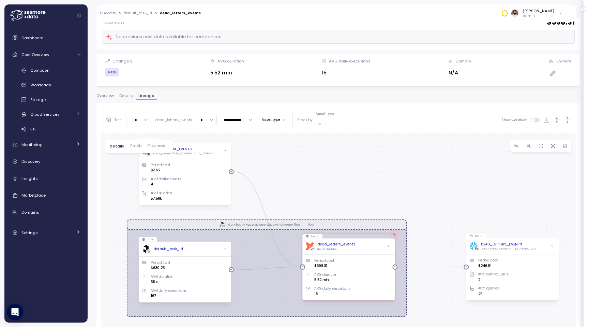
drag, startPoint x: 433, startPoint y: 232, endPoint x: 437, endPoint y: 144, distance: 88.1
click at [437, 144] on div "dbt-hourly-operations-data-engineers-flow Flow View L0__SYSTEM_EVENTS DATA_WARE…" at bounding box center [338, 270] width 475 height 275
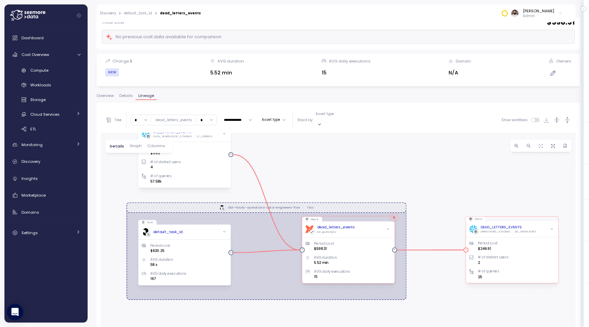
drag, startPoint x: 533, startPoint y: 220, endPoint x: 475, endPoint y: 220, distance: 58.0
click at [475, 224] on div "DEAD_LETTERS_EVENTS OPERATIONS_STAGING DE_OPERATIONS" at bounding box center [513, 228] width 86 height 9
click at [69, 160] on div "Discovery" at bounding box center [50, 161] width 59 height 7
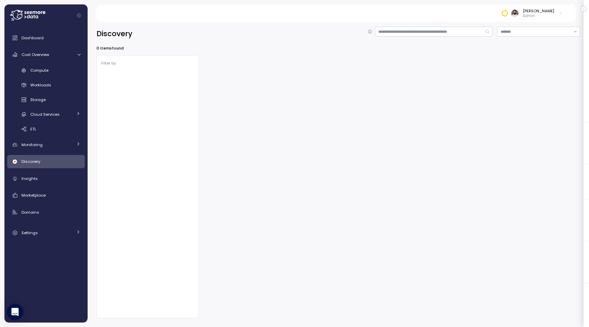
click at [426, 37] on div "Discovery" at bounding box center [339, 34] width 484 height 14
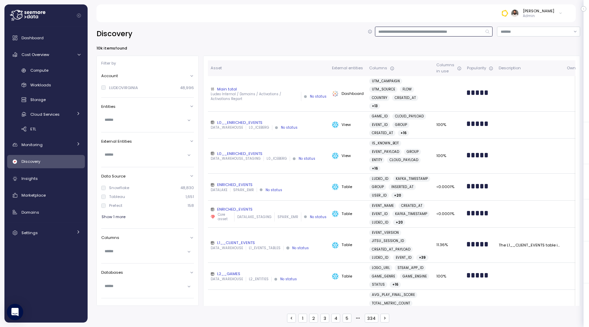
click at [426, 31] on input at bounding box center [434, 32] width 118 height 10
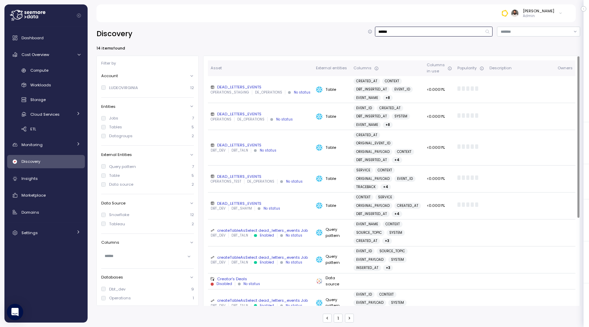
type input "******"
click at [253, 114] on div "DEAD_LETTERS_EVENTS" at bounding box center [261, 113] width 100 height 5
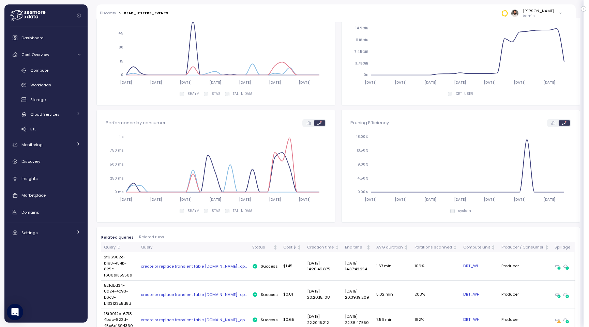
scroll to position [156, 0]
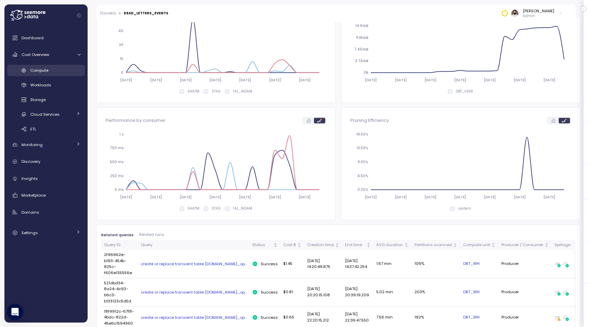
click at [64, 69] on div "Compute" at bounding box center [55, 70] width 50 height 7
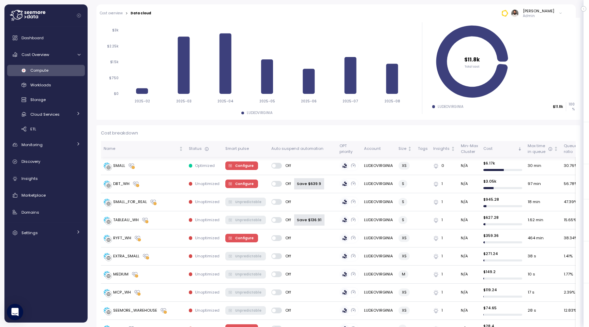
scroll to position [94, 0]
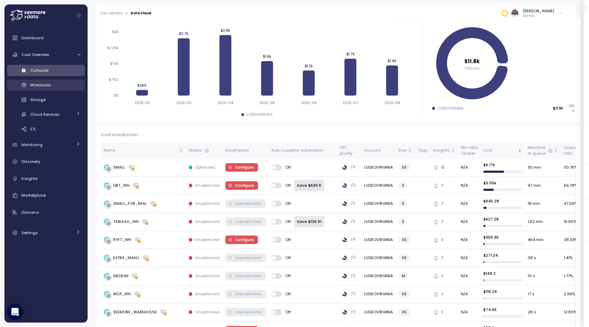
click at [56, 85] on div "Workloads" at bounding box center [55, 85] width 50 height 7
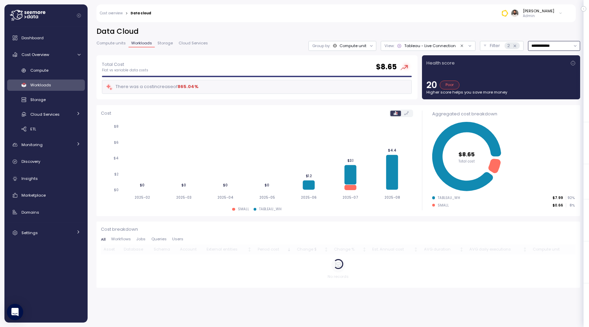
click at [548, 48] on input "**********" at bounding box center [554, 46] width 52 height 10
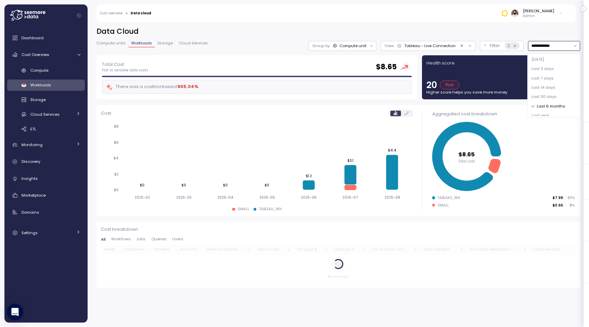
click at [549, 74] on div "Last 7 days" at bounding box center [554, 78] width 50 height 9
type input "**********"
